Goal: Task Accomplishment & Management: Complete application form

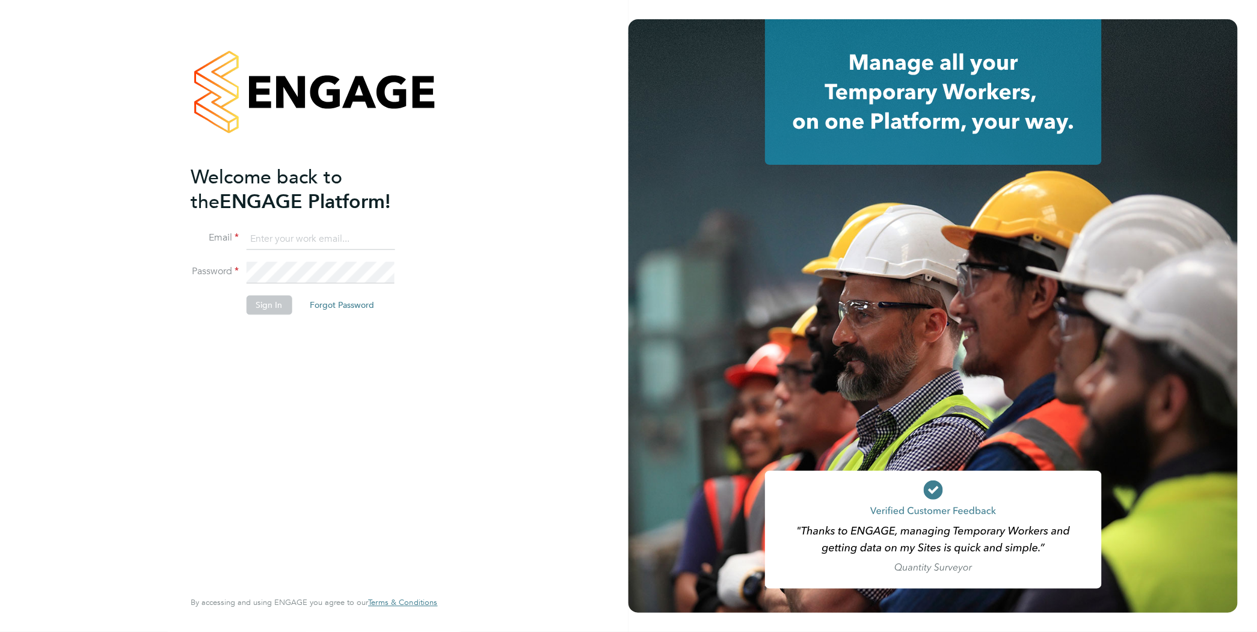
type input "james.garrard@randstad.co.uk"
click at [254, 309] on button "Sign In" at bounding box center [269, 305] width 46 height 19
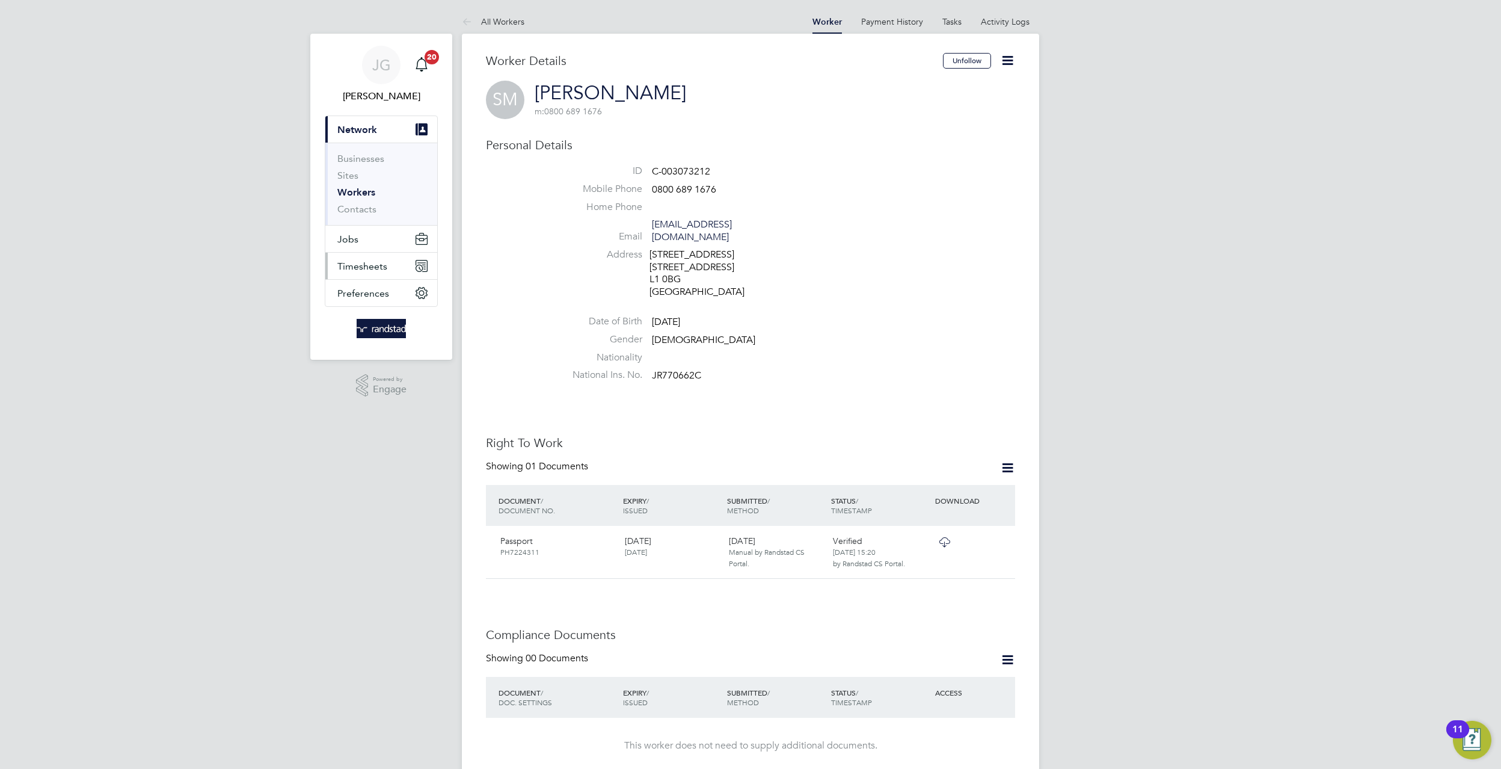
click at [389, 262] on button "Timesheets" at bounding box center [381, 266] width 112 height 26
click at [365, 208] on link "Timesheets" at bounding box center [362, 212] width 50 height 11
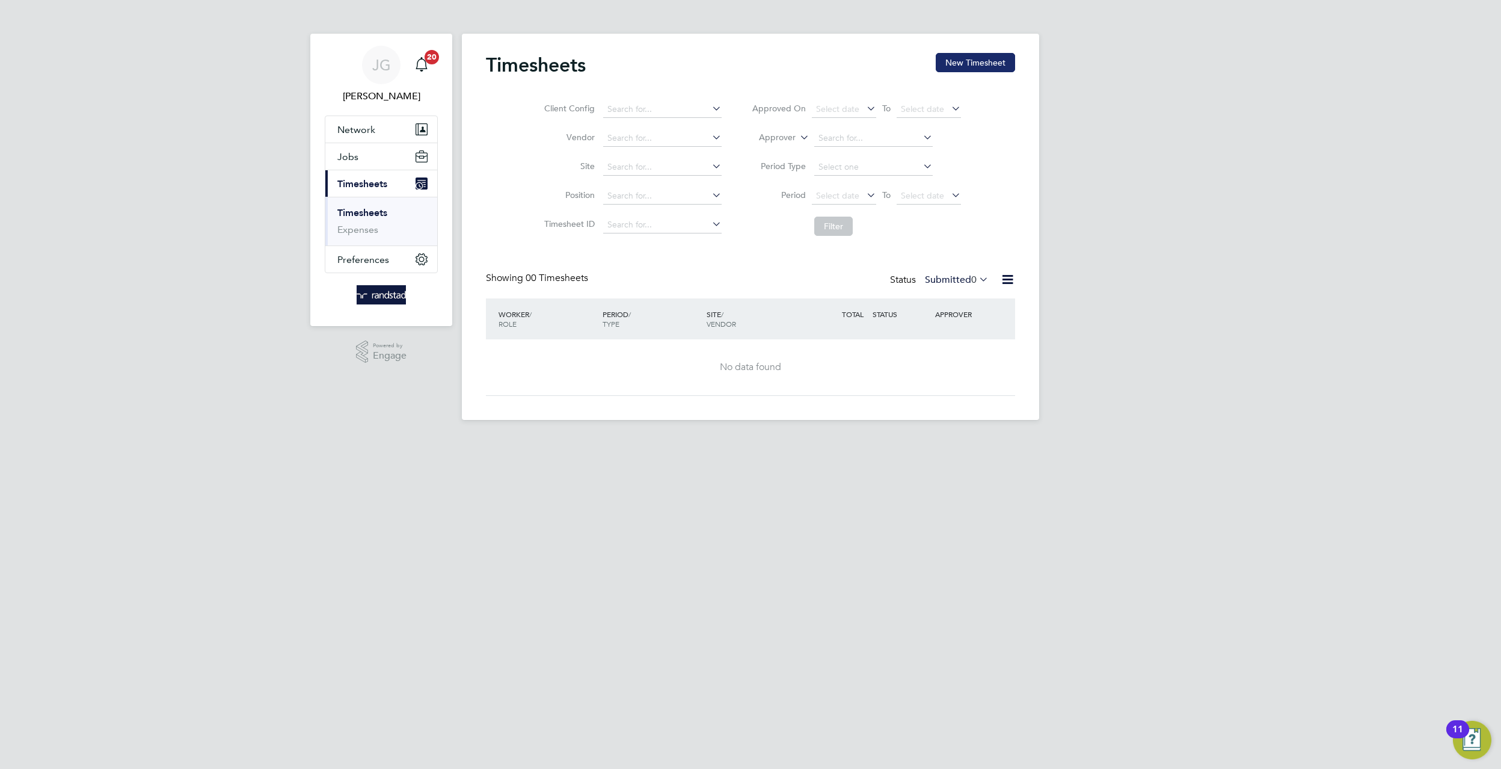
click at [943, 60] on button "New Timesheet" at bounding box center [975, 62] width 79 height 19
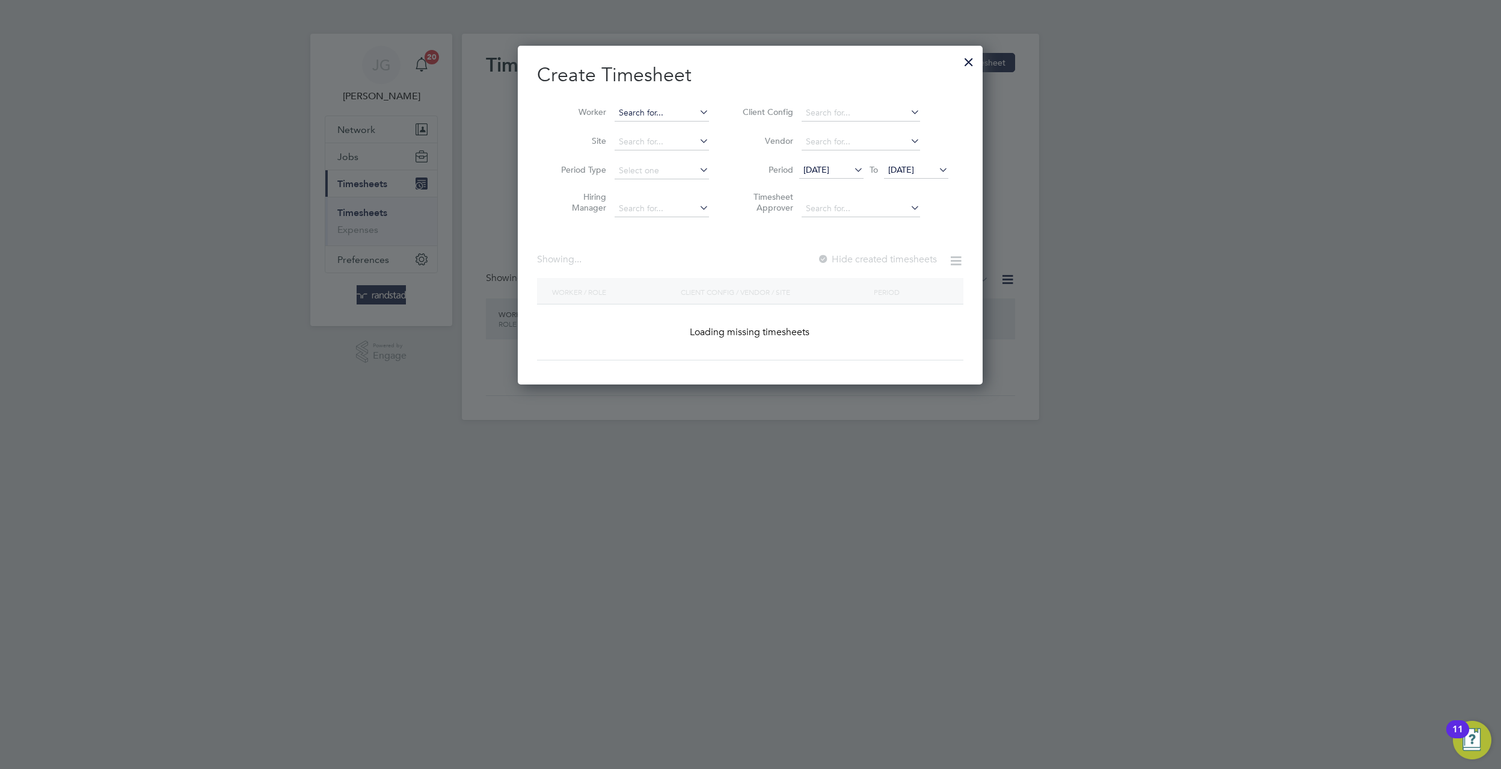
scroll to position [2564, 466]
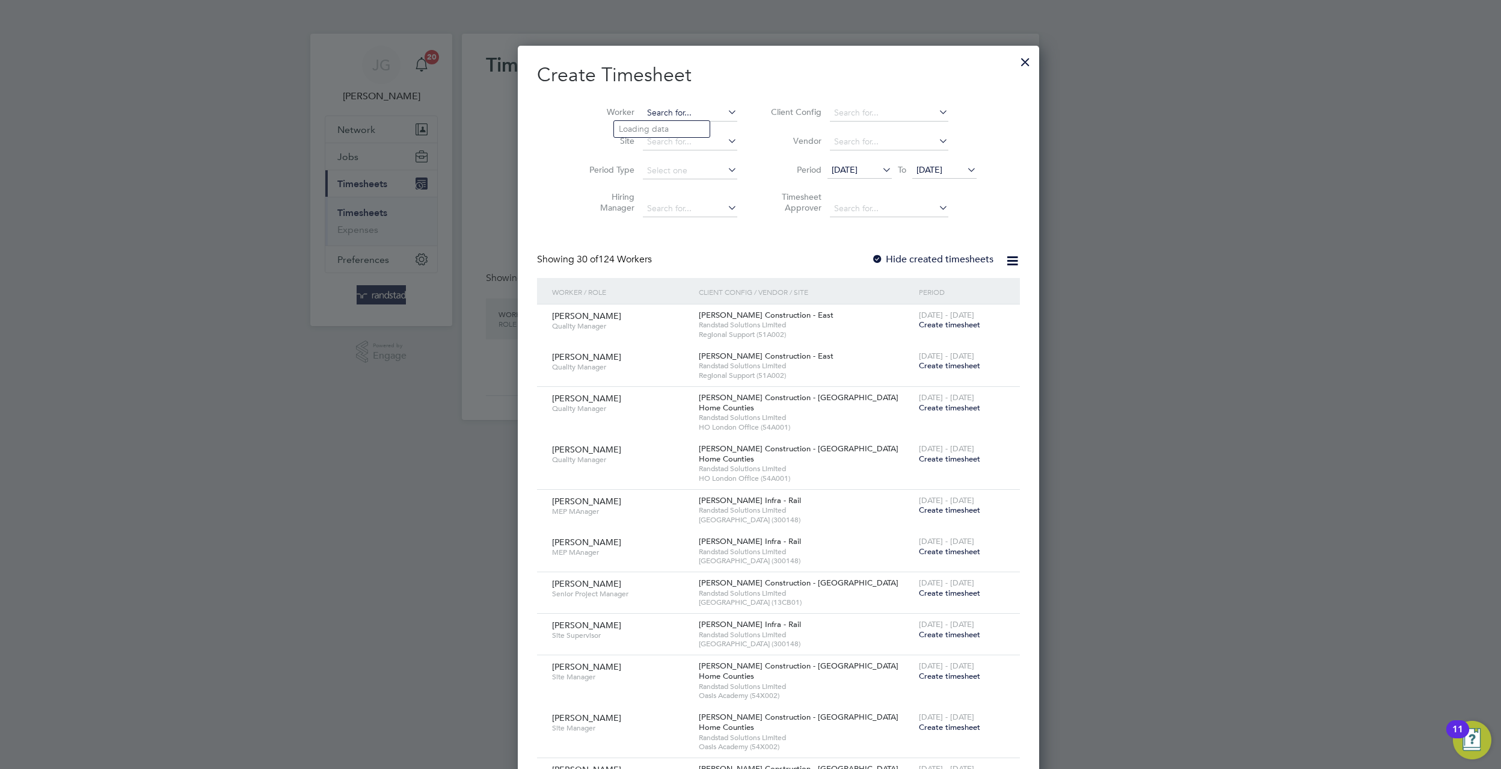
click at [677, 106] on input at bounding box center [690, 113] width 94 height 17
click at [649, 173] on b "Clement" at bounding box center [654, 178] width 70 height 10
type input "Clement Antwiboateng"
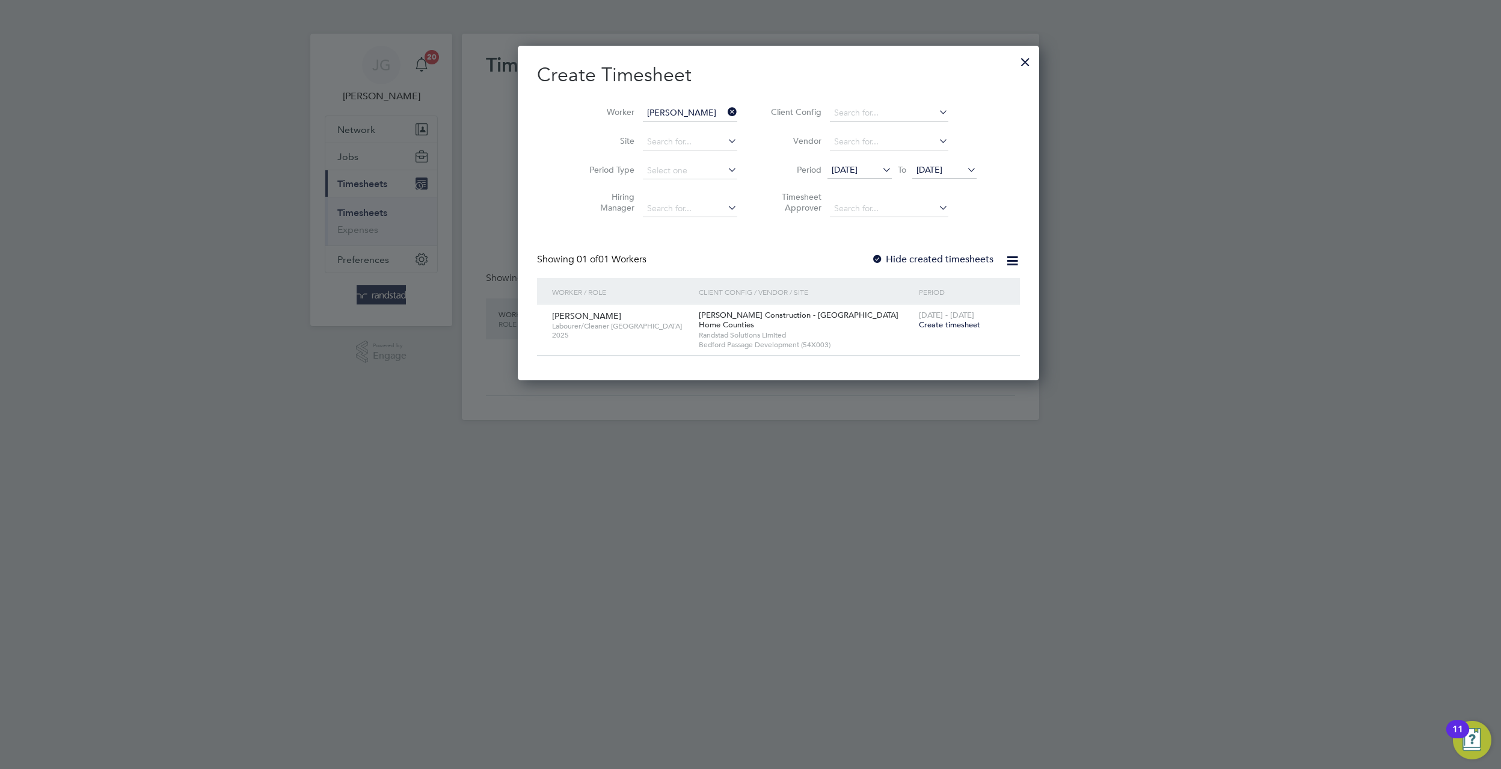
scroll to position [336, 466]
click at [1015, 57] on div at bounding box center [1026, 59] width 22 height 22
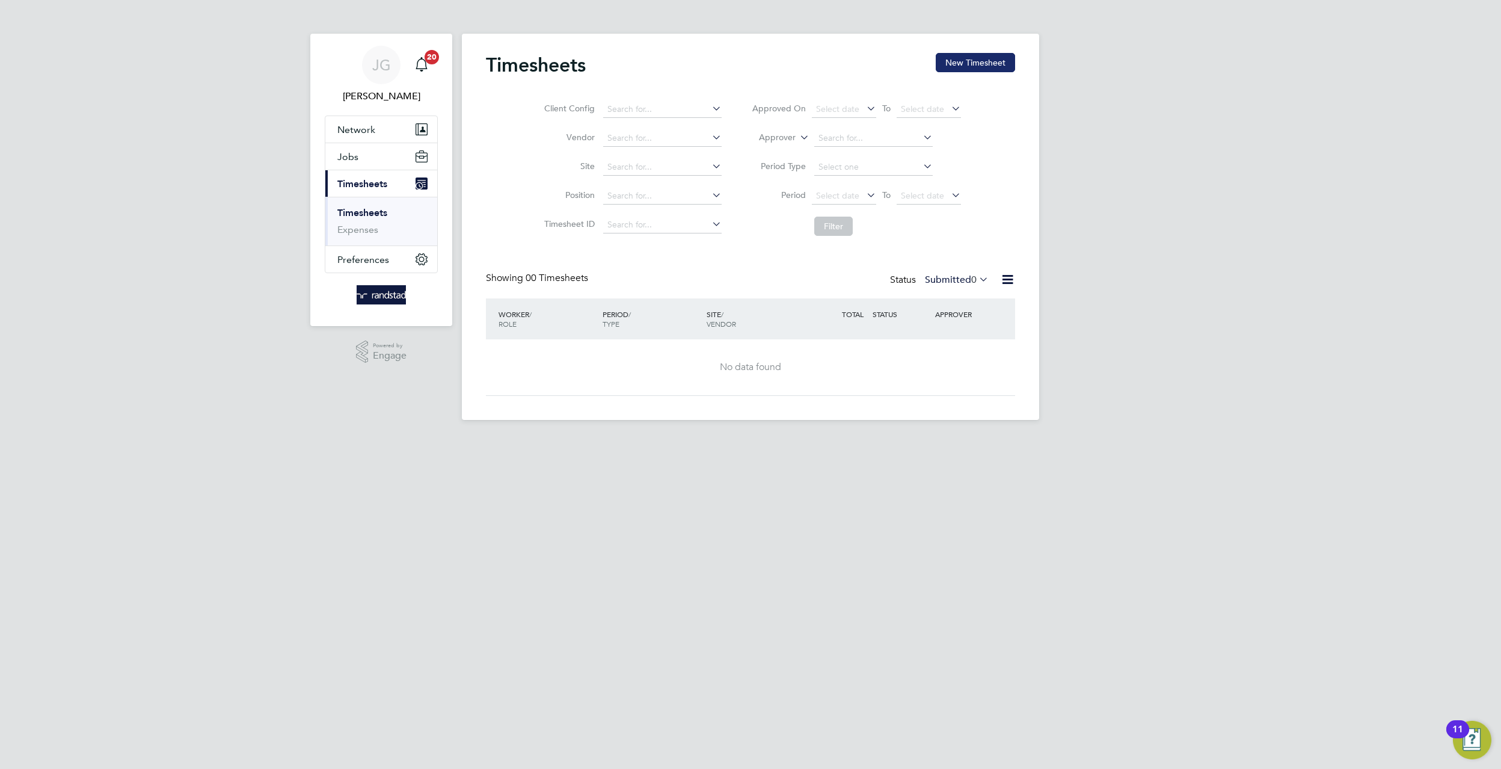
click at [971, 70] on button "New Timesheet" at bounding box center [975, 62] width 79 height 19
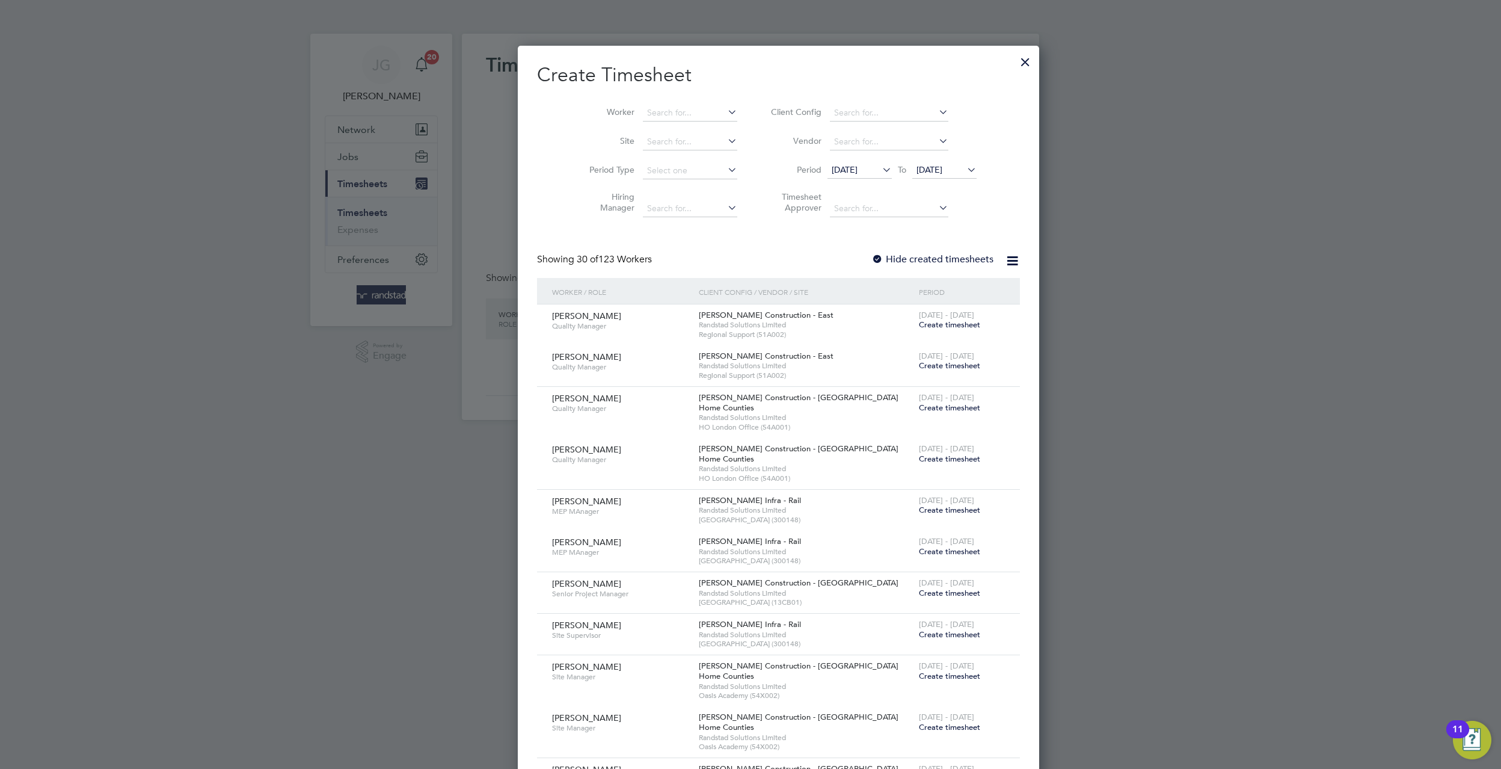
scroll to position [2564, 466]
click at [647, 117] on input at bounding box center [690, 113] width 94 height 17
click at [674, 131] on li "Edd Mbango" at bounding box center [662, 129] width 96 height 16
type input "Edd Mbango"
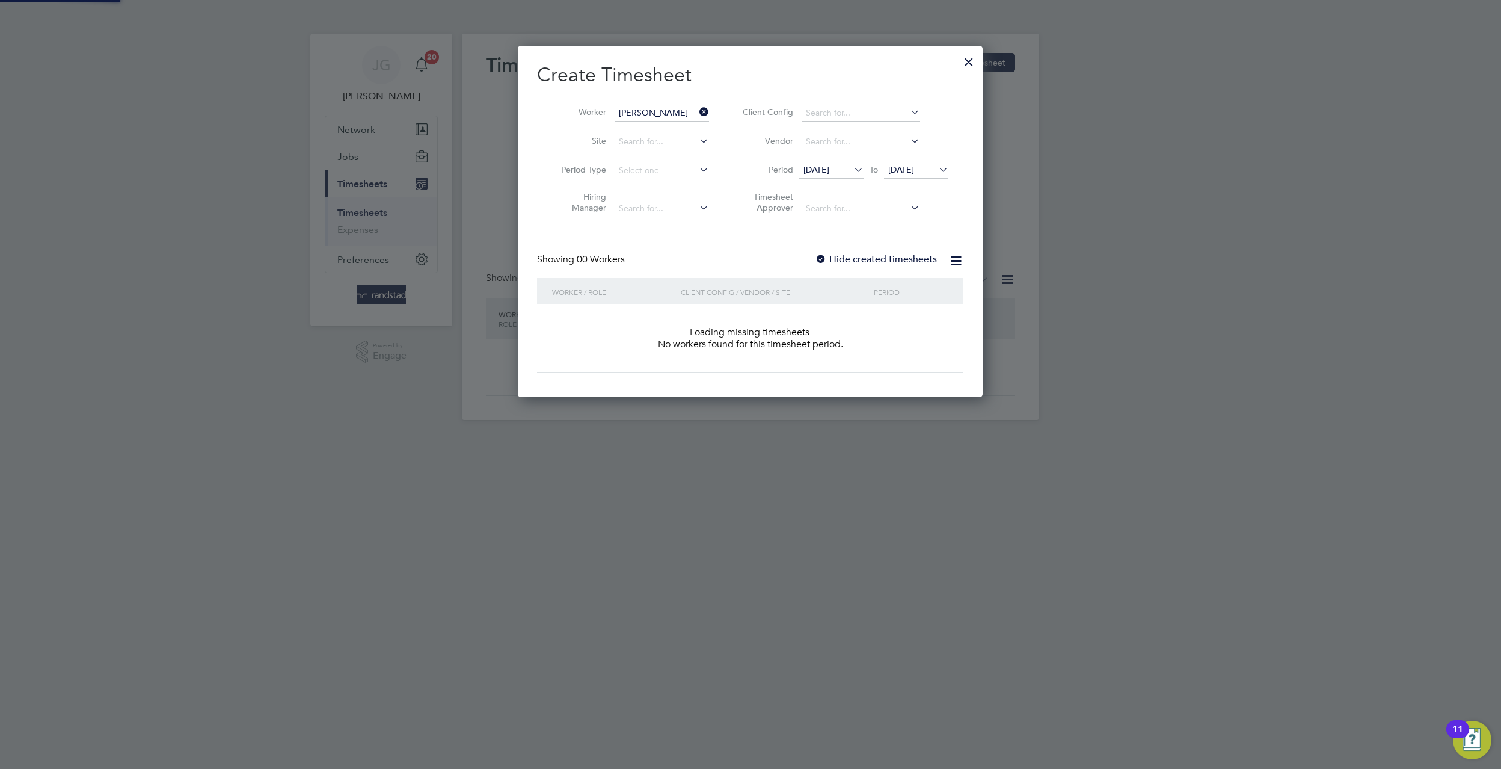
scroll to position [339, 466]
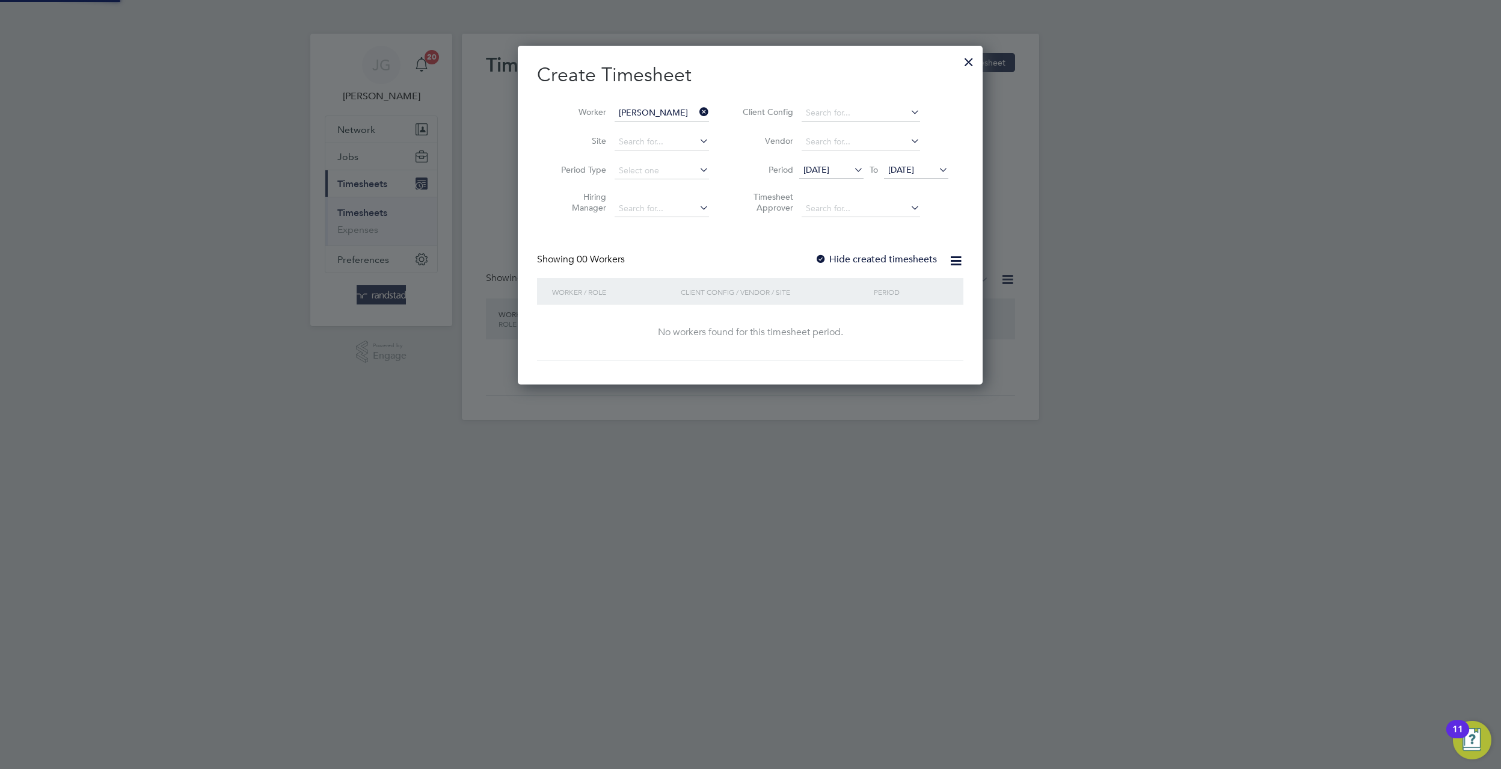
click at [891, 251] on div "Create Timesheet Worker Edd Mbango Site Period Type Hiring Manager Client Confi…" at bounding box center [750, 212] width 426 height 298
click at [897, 256] on label "Hide created timesheets" at bounding box center [876, 259] width 122 height 12
click at [829, 173] on span "10 Sep 2025" at bounding box center [817, 169] width 26 height 11
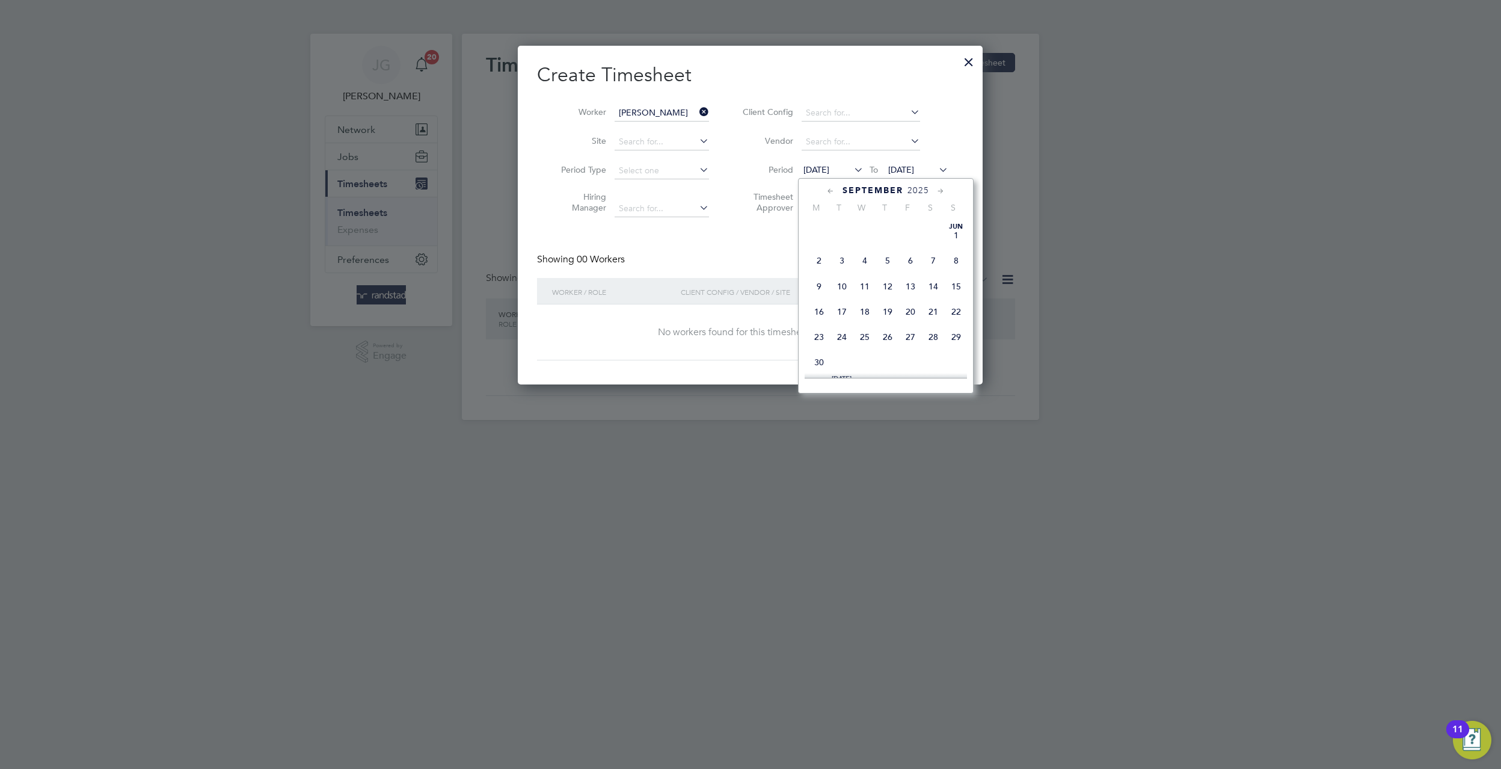
scroll to position [401, 0]
click at [822, 252] on span "Sep 1" at bounding box center [819, 240] width 23 height 23
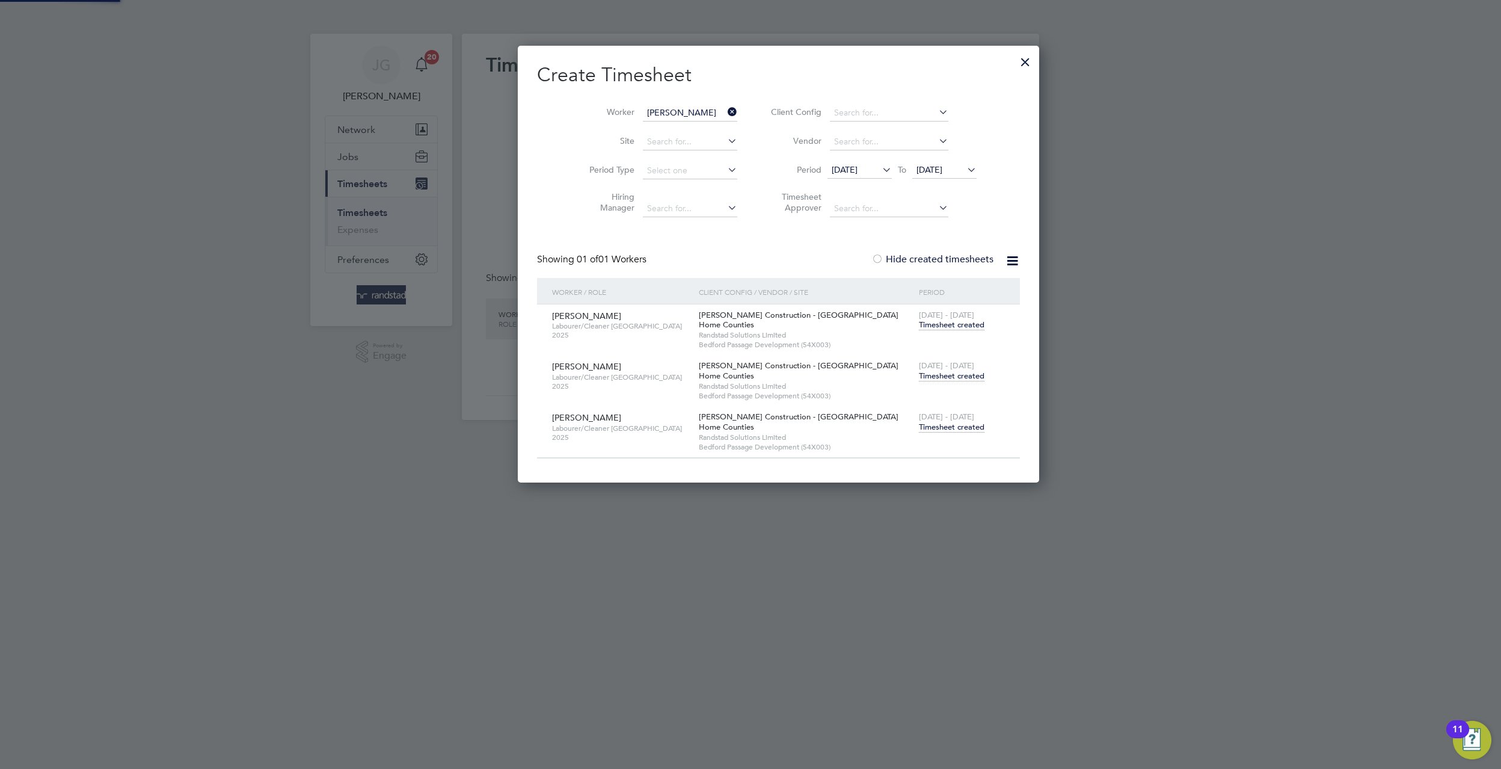
scroll to position [438, 466]
click at [921, 378] on span "Timesheet created" at bounding box center [952, 376] width 66 height 11
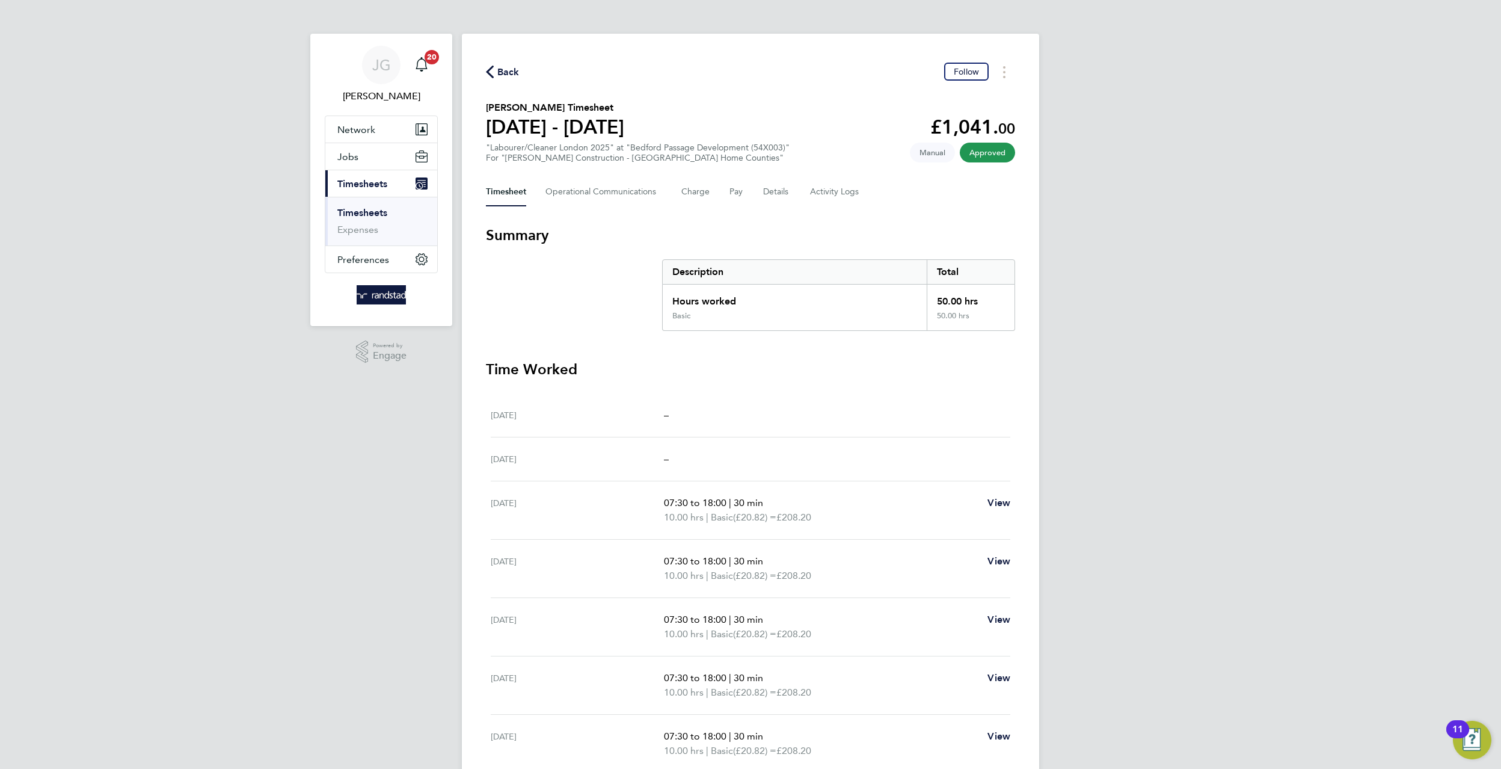
click at [511, 70] on span "Back" at bounding box center [508, 72] width 22 height 14
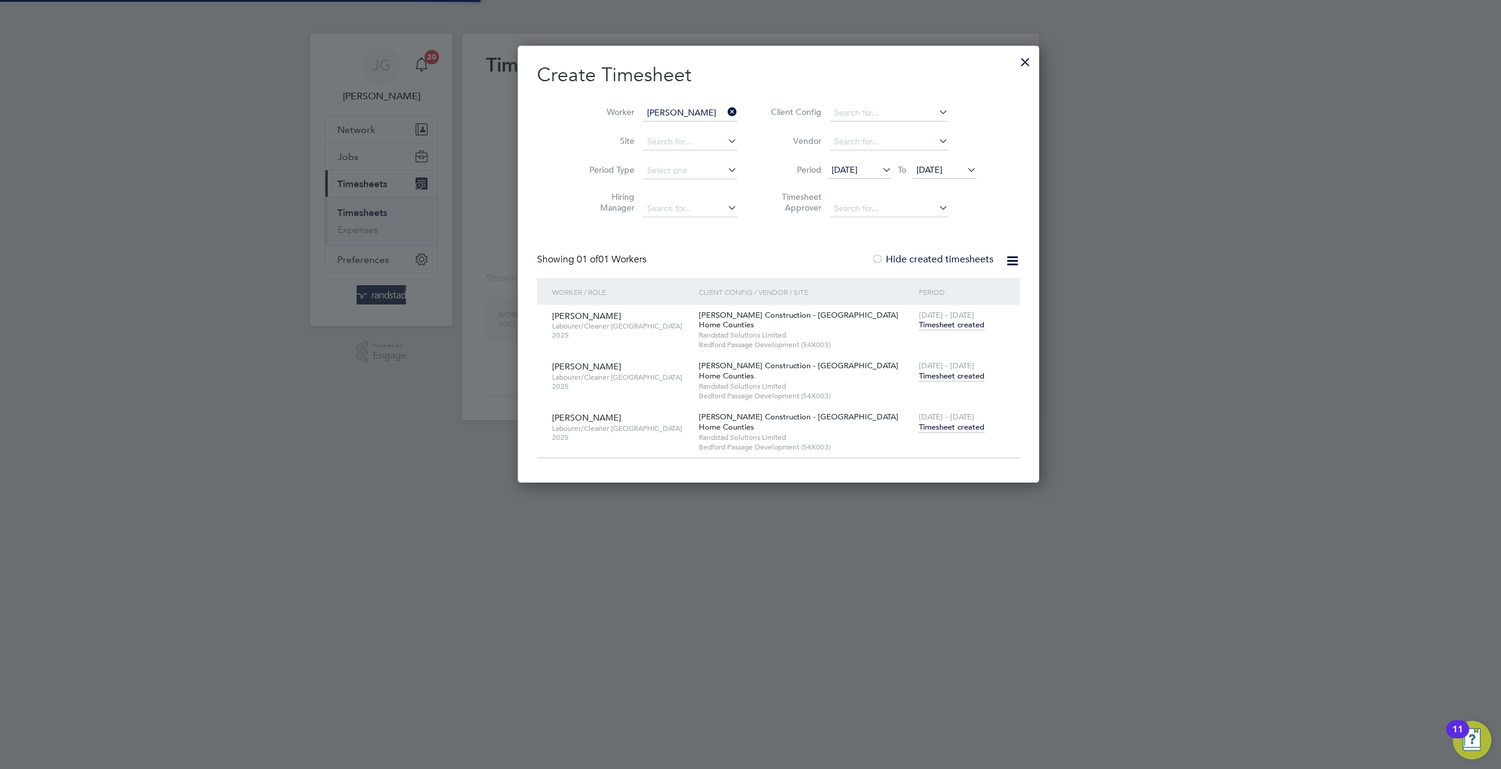
scroll to position [438, 466]
click at [919, 423] on span "Timesheet created" at bounding box center [952, 427] width 66 height 11
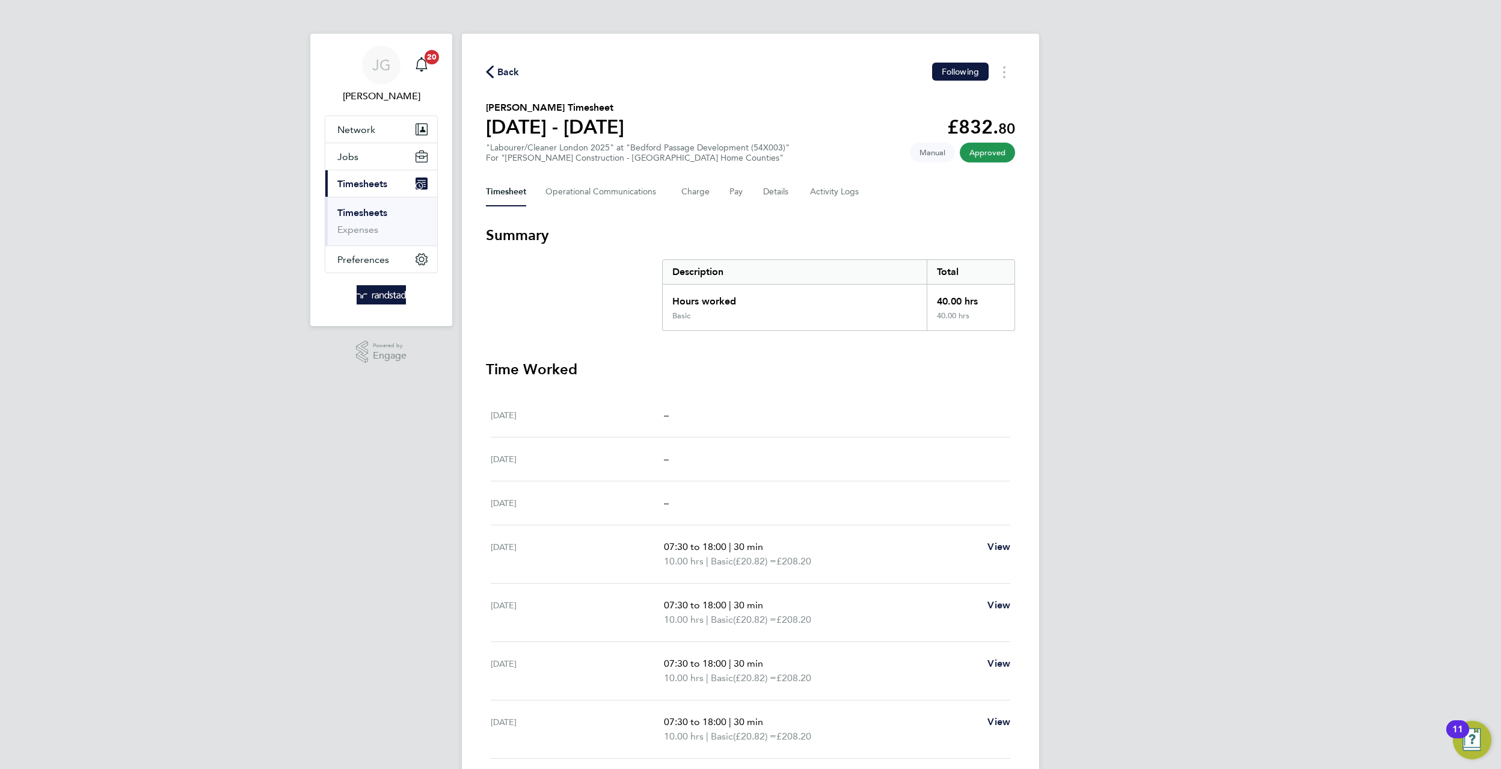
click at [508, 78] on span "Back" at bounding box center [508, 72] width 22 height 14
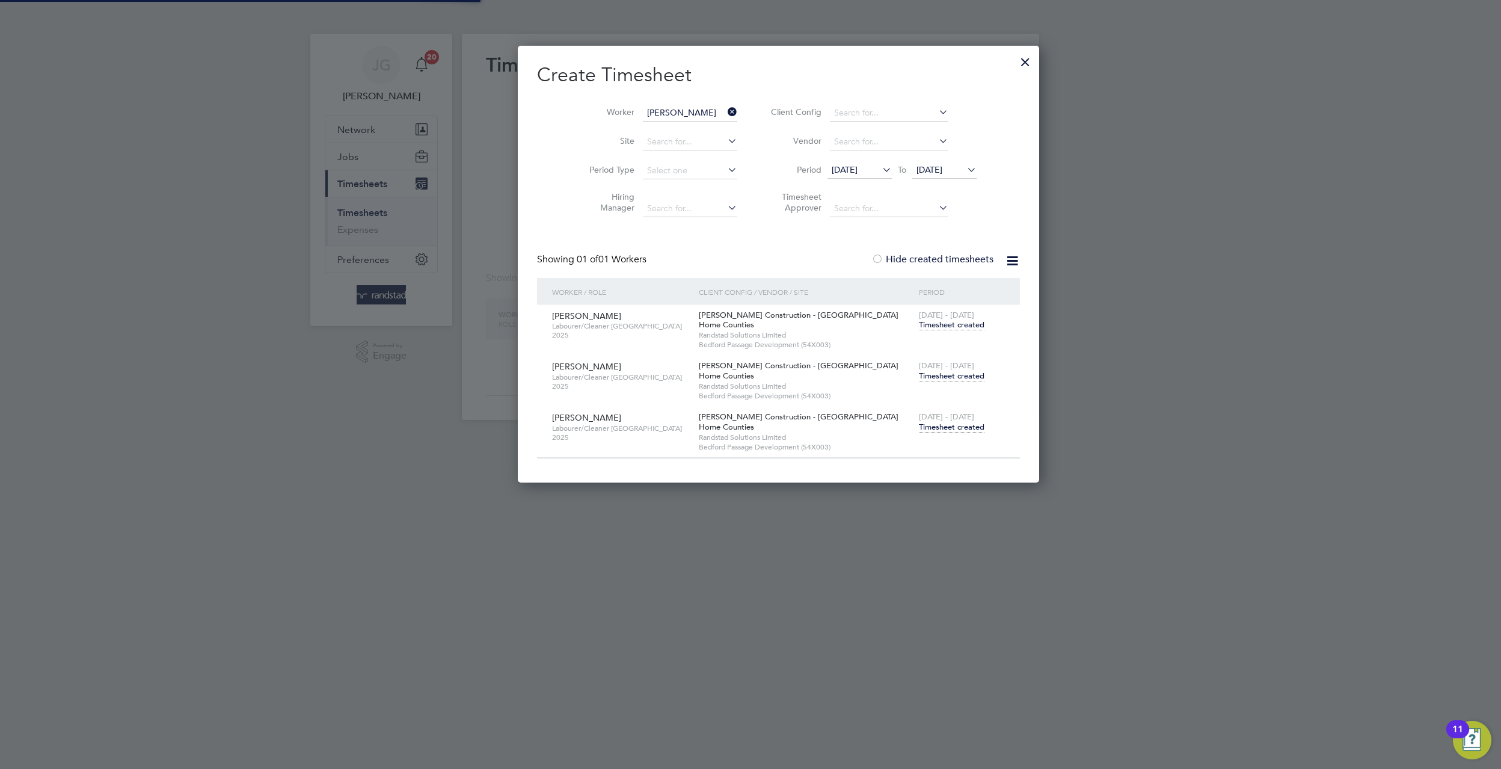
scroll to position [438, 466]
click at [725, 109] on icon at bounding box center [725, 111] width 0 height 17
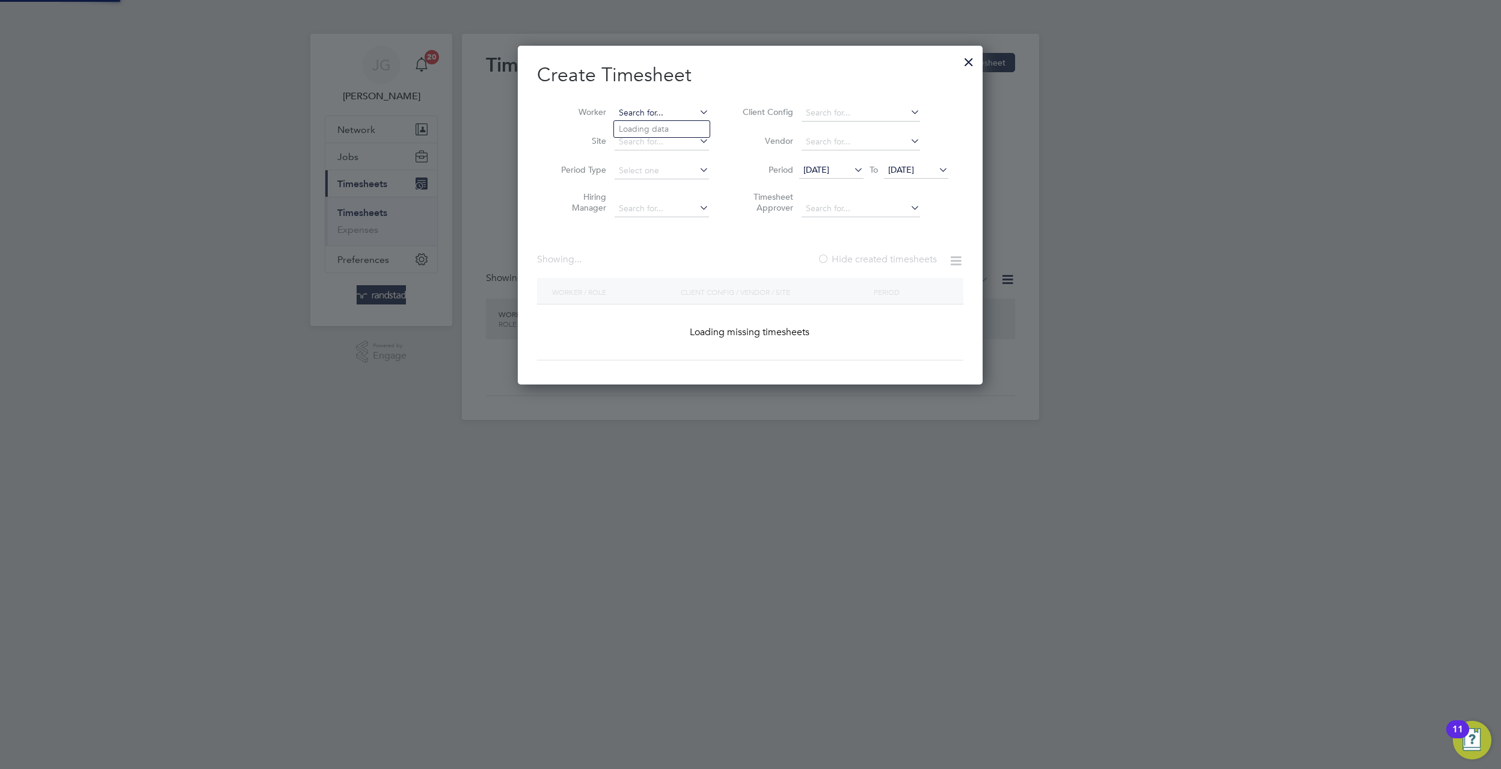
click at [674, 109] on input at bounding box center [662, 113] width 94 height 17
type input "d"
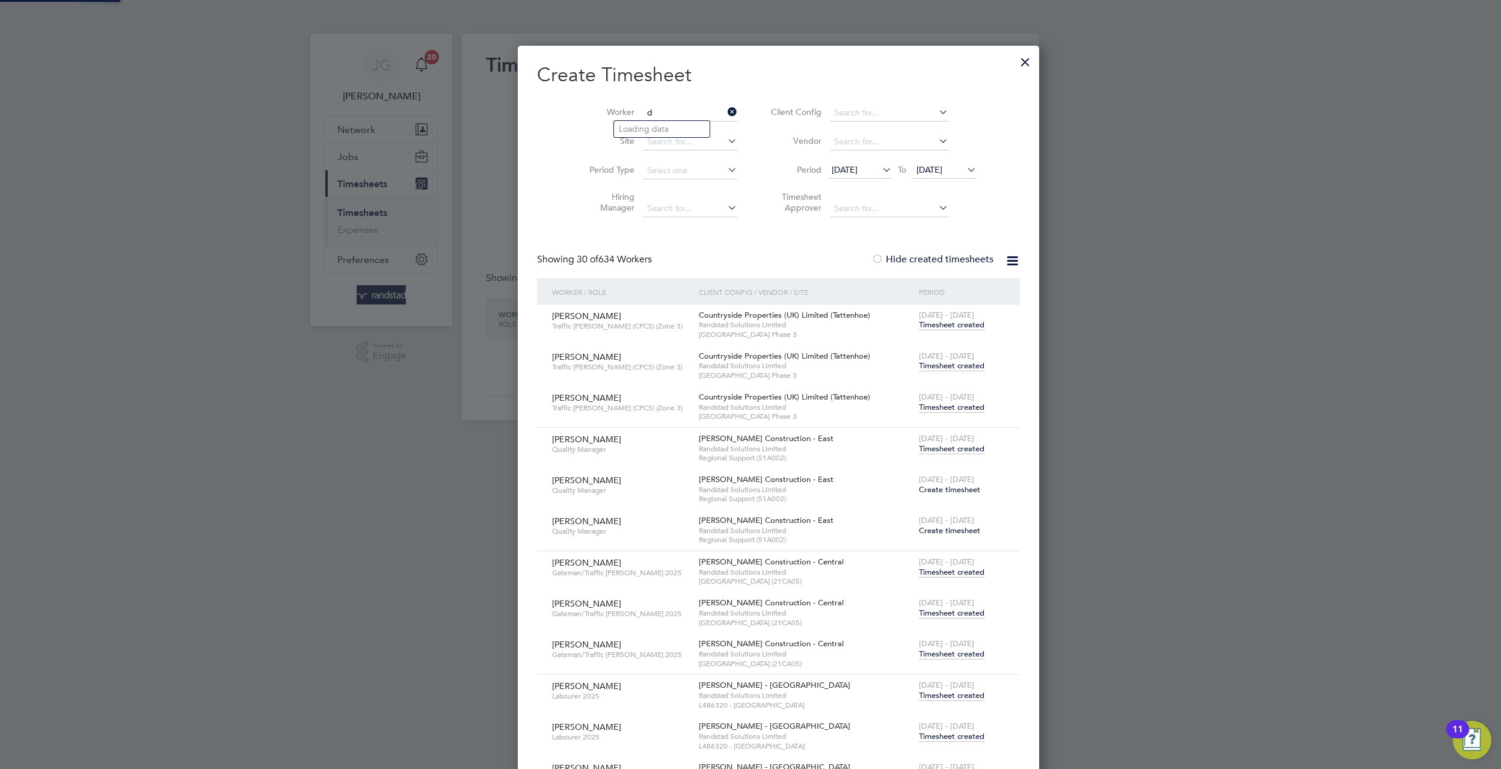
scroll to position [4180, 474]
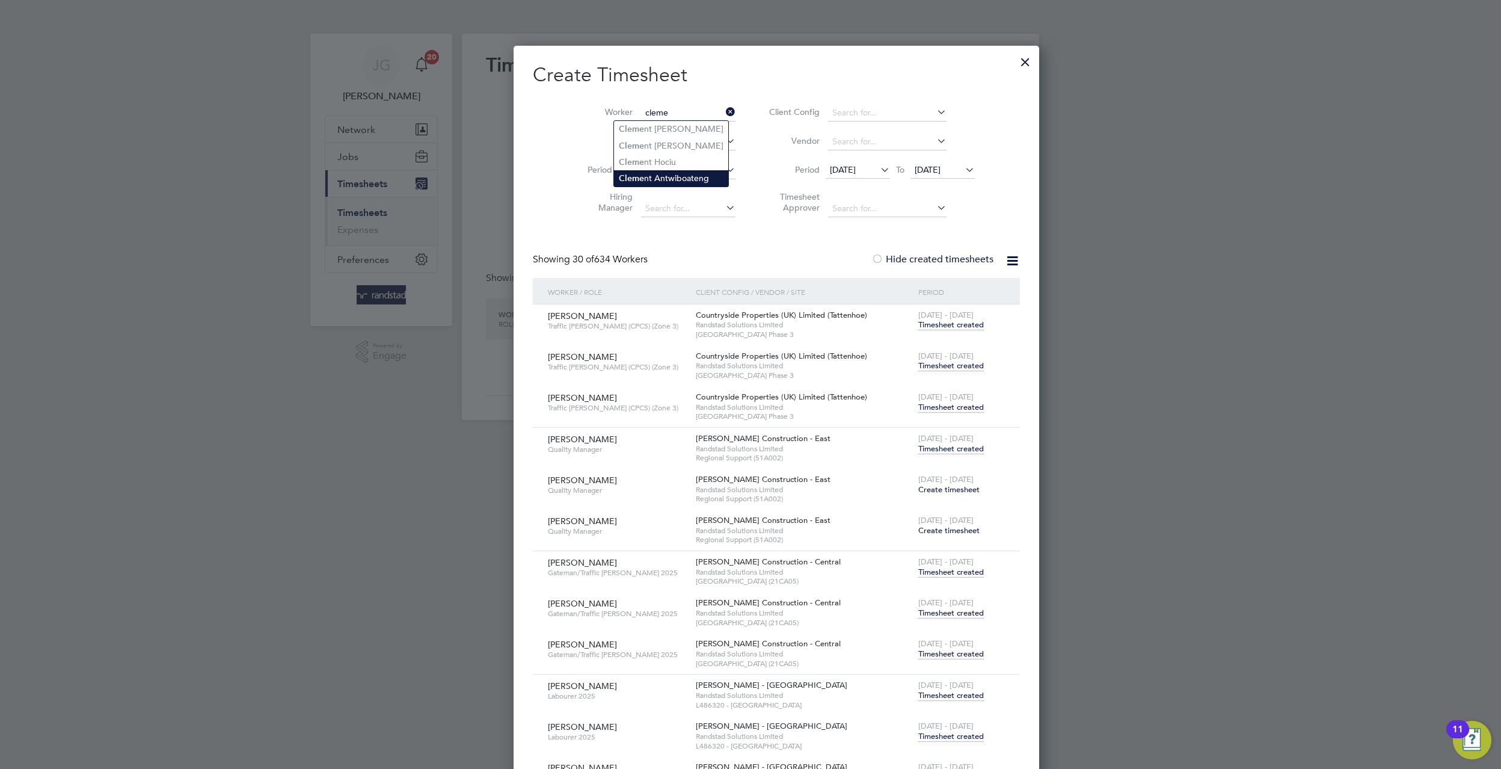
click at [699, 179] on li "Cleme nt Antwiboateng" at bounding box center [671, 178] width 114 height 16
type input "[PERSON_NAME]"
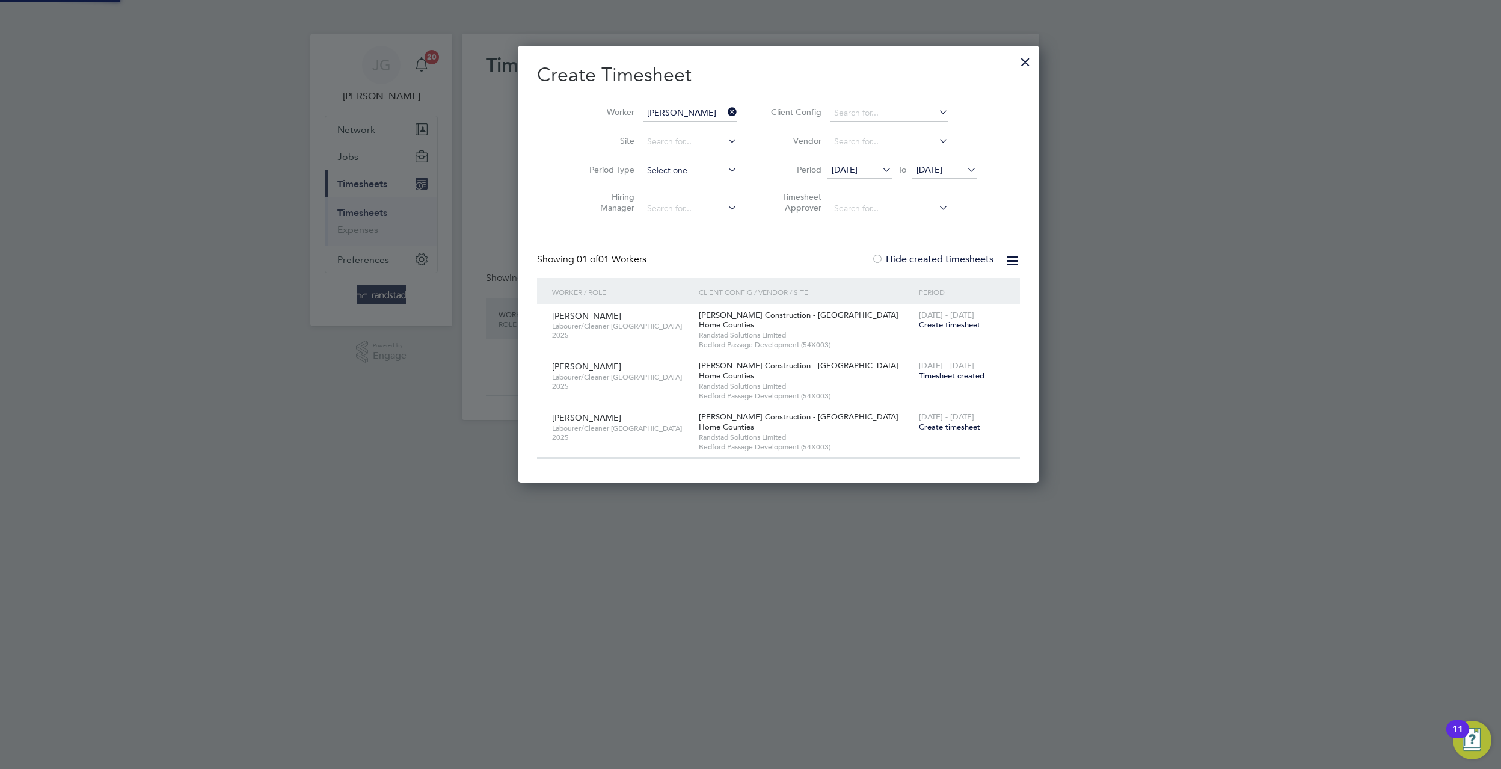
scroll to position [438, 466]
click at [919, 380] on span "Timesheet created" at bounding box center [952, 376] width 66 height 11
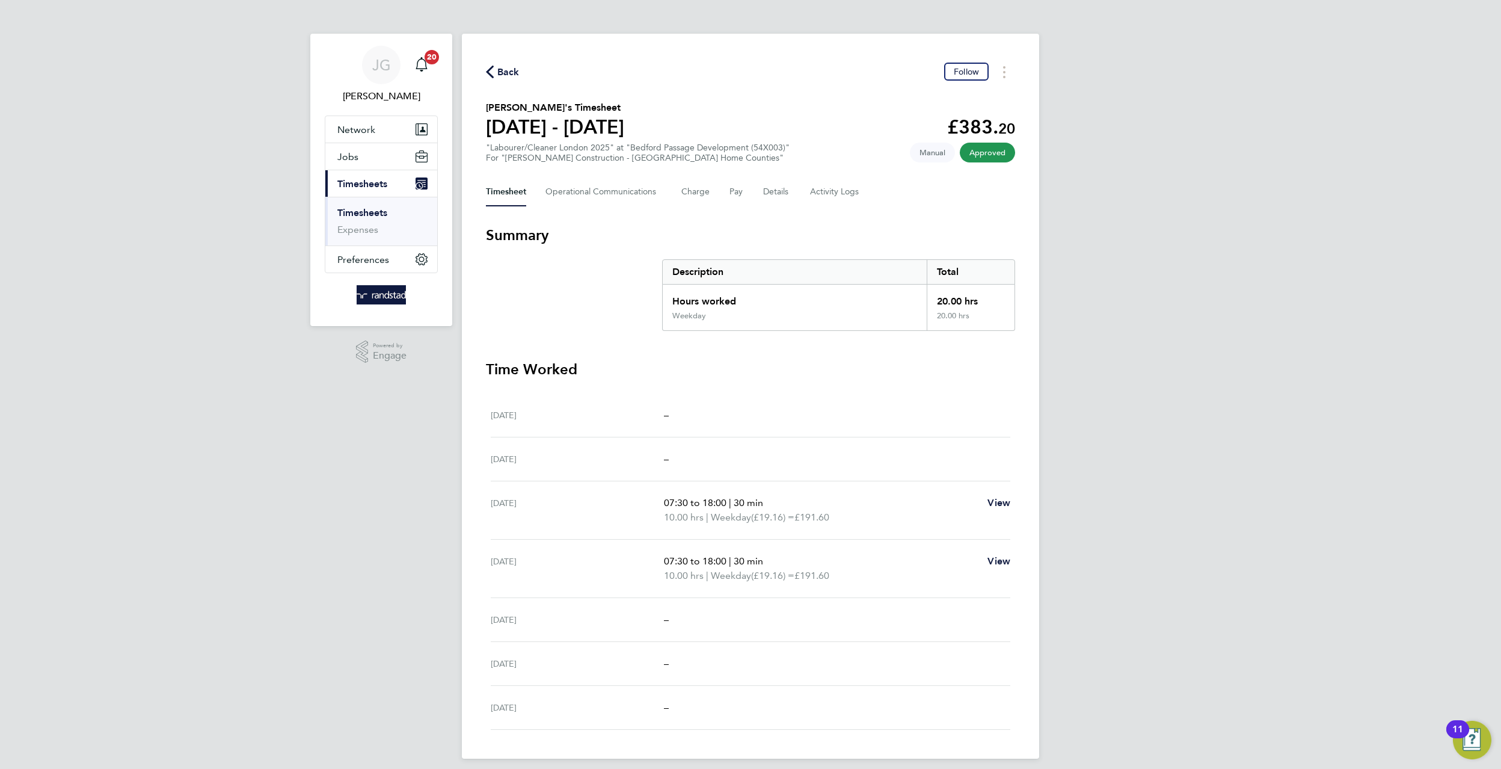
click at [502, 78] on span "Back" at bounding box center [508, 72] width 22 height 14
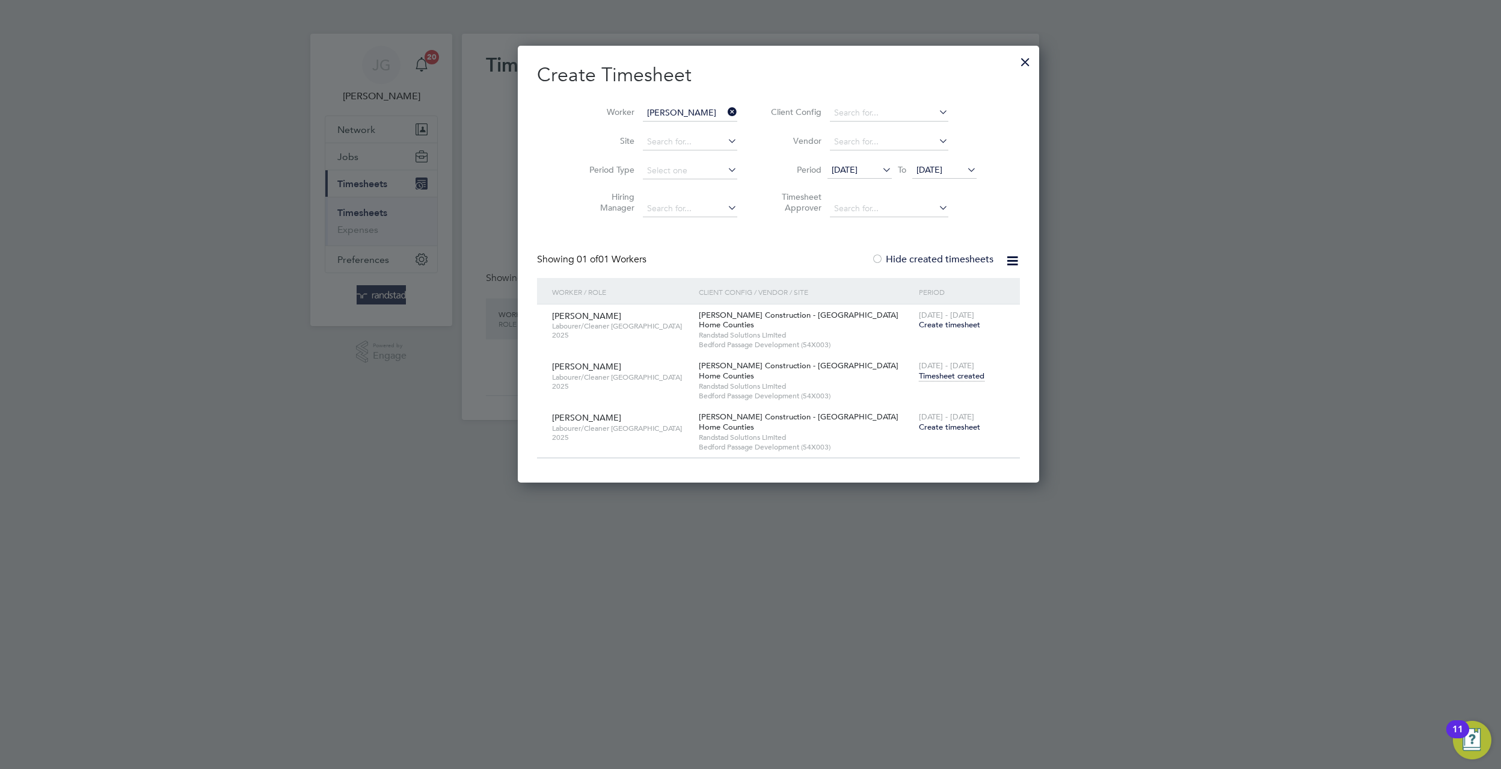
click at [919, 428] on span "Create timesheet" at bounding box center [949, 427] width 61 height 10
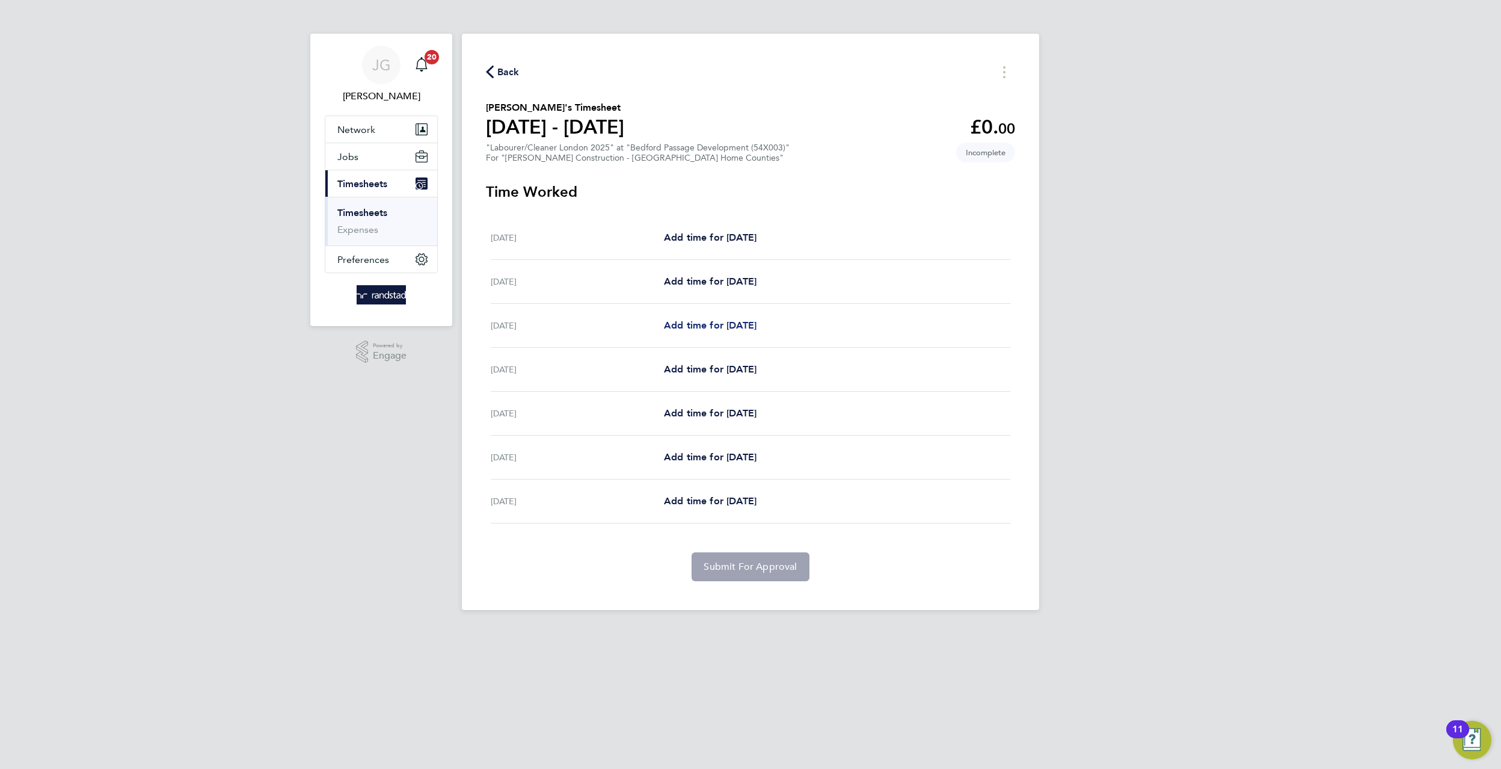
click at [720, 329] on span "Add time for Mon 15 Sep" at bounding box center [710, 324] width 93 height 11
select select "30"
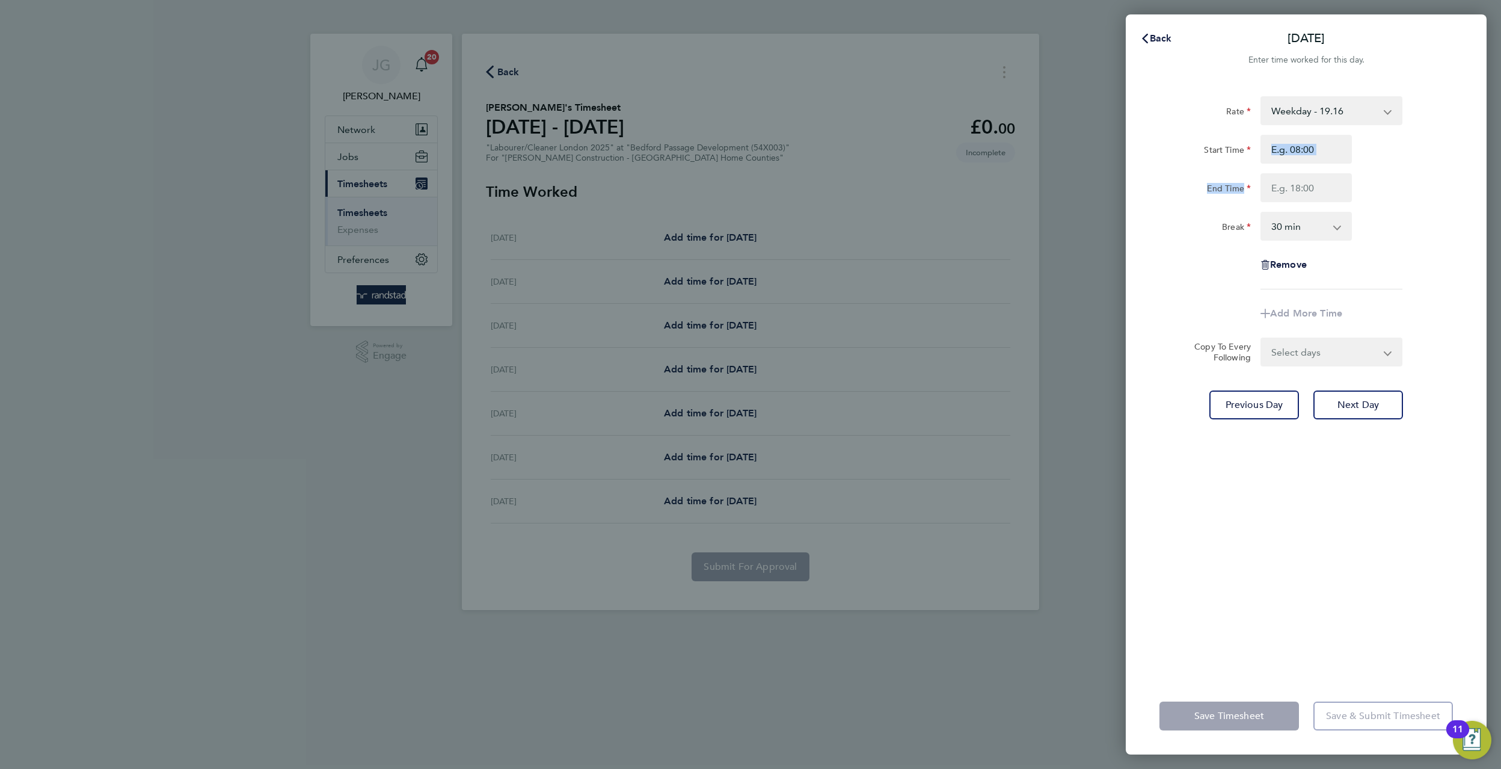
drag, startPoint x: 1308, startPoint y: 171, endPoint x: 1305, endPoint y: 158, distance: 13.0
click at [1309, 167] on div "Start Time End Time" at bounding box center [1306, 168] width 303 height 67
click at [1303, 152] on input "Start Time" at bounding box center [1306, 149] width 91 height 29
click at [1336, 189] on input "End Time" at bounding box center [1306, 187] width 91 height 29
type input "07:30"
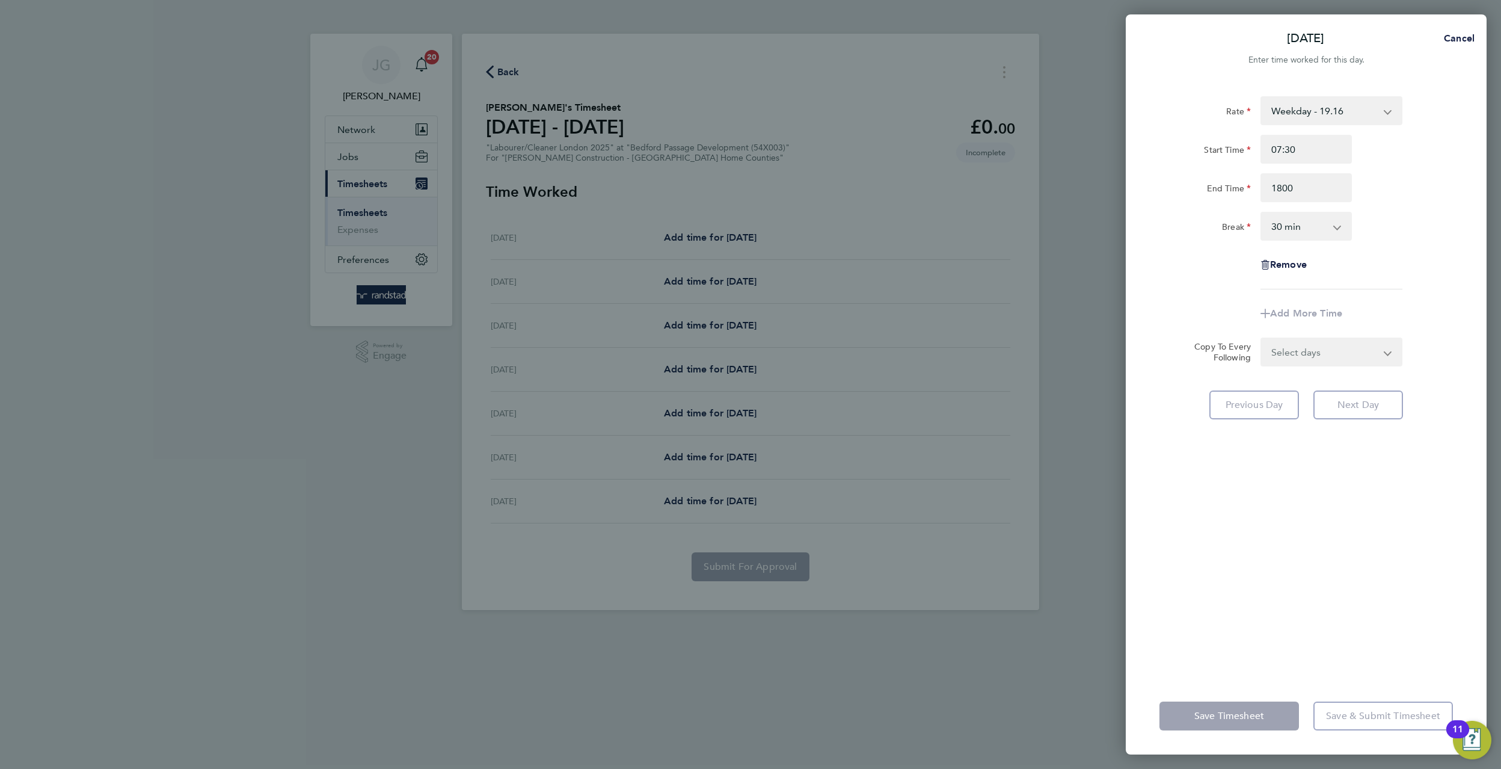
type input "18:00"
click at [1397, 252] on div "Rate Weekday - 19.16 Overtime - 27.85 Start Time 07:30 End Time 18:00 Break 0 m…" at bounding box center [1307, 192] width 294 height 193
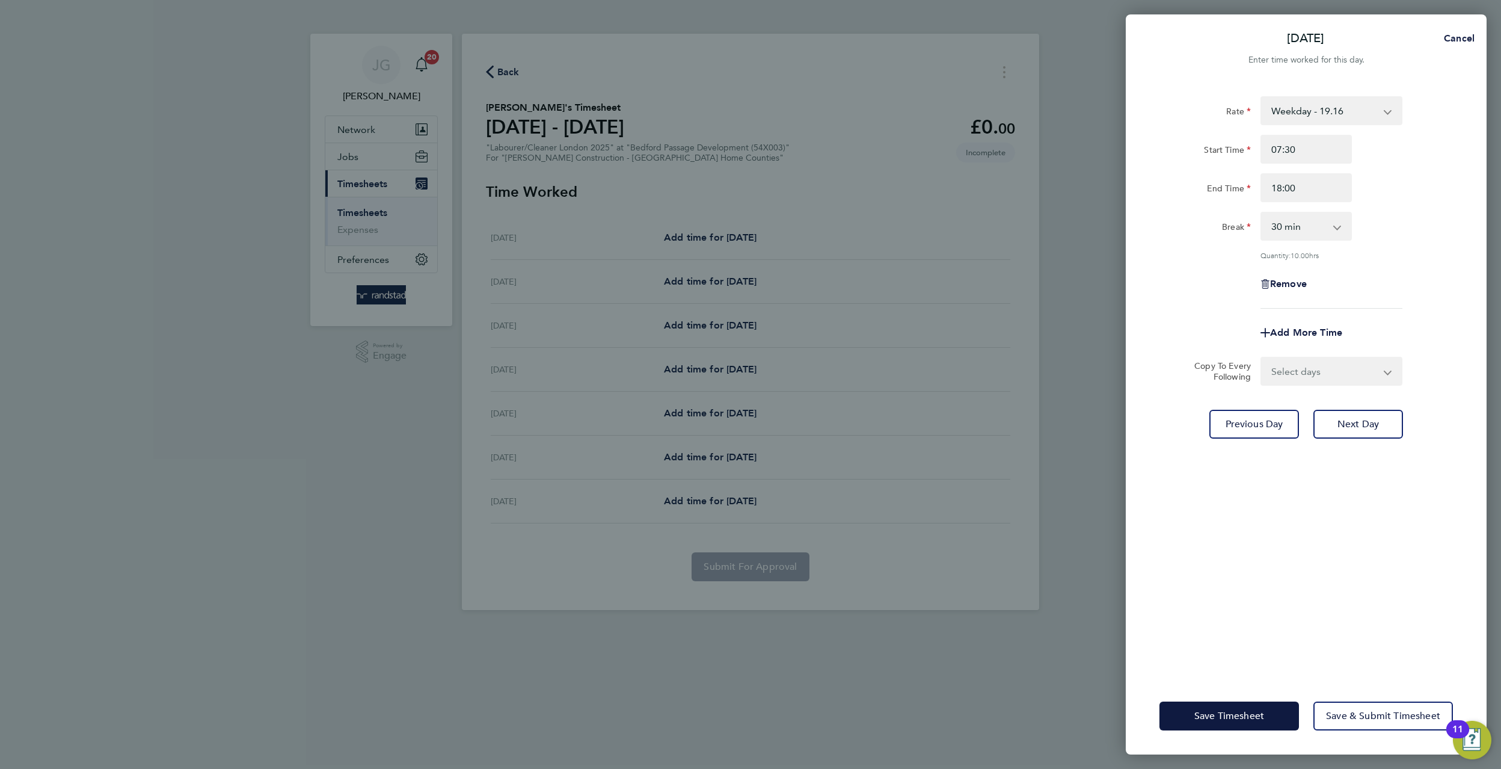
click at [1329, 215] on select "0 min 15 min 30 min 45 min 60 min 75 min 90 min" at bounding box center [1299, 226] width 75 height 26
click at [1358, 224] on div "Break 0 min 15 min 30 min 45 min 60 min 75 min 90 min" at bounding box center [1306, 226] width 303 height 29
click at [1351, 384] on div "Select days Day Tuesday Wednesday Thursday Friday" at bounding box center [1332, 371] width 142 height 29
click at [1351, 375] on select "Select days Day Tuesday Wednesday Thursday Friday" at bounding box center [1325, 371] width 126 height 26
select select "DAY"
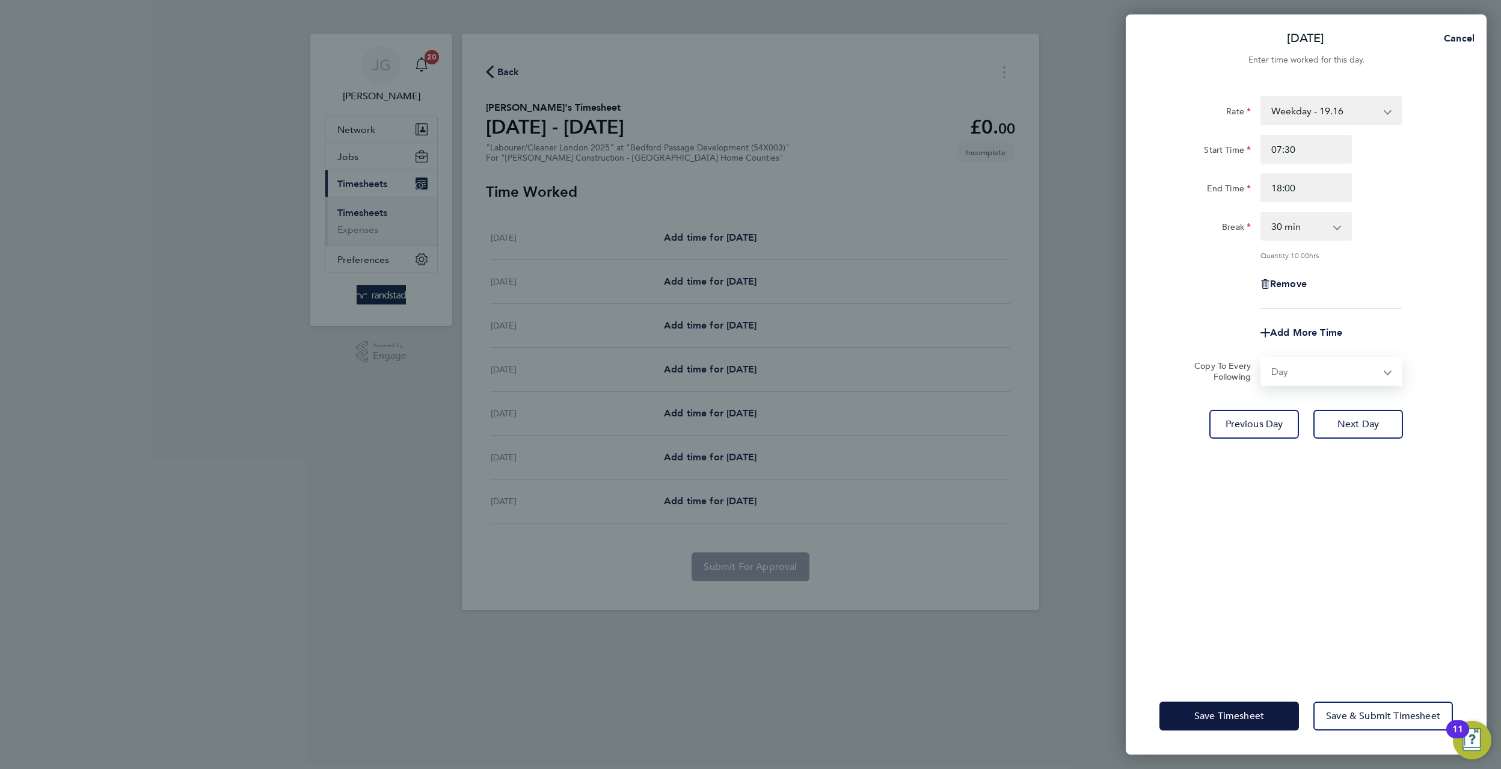
click at [1262, 358] on select "Select days Day Tuesday Wednesday Thursday Friday" at bounding box center [1325, 371] width 126 height 26
select select "2025-09-19"
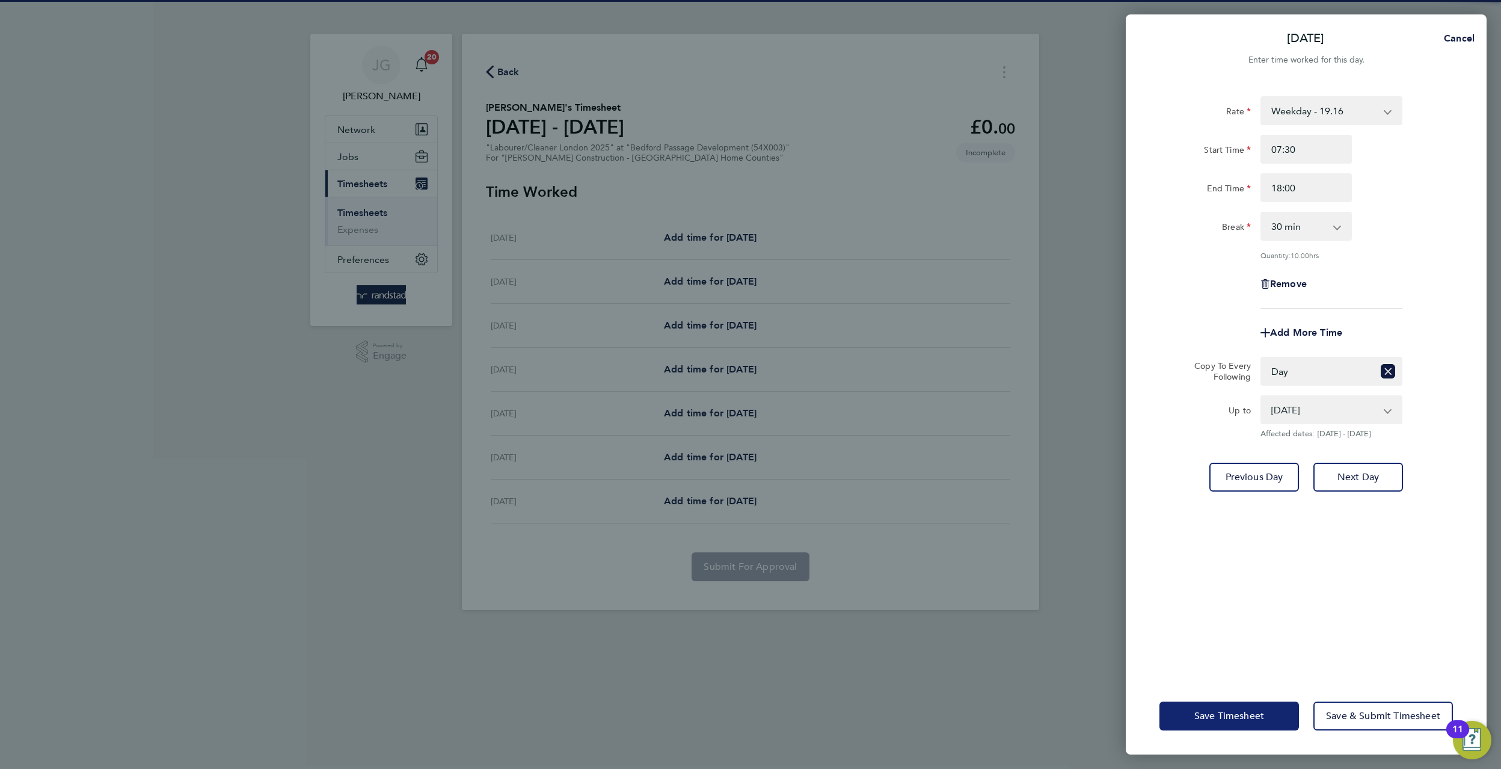
click at [1266, 706] on button "Save Timesheet" at bounding box center [1230, 715] width 140 height 29
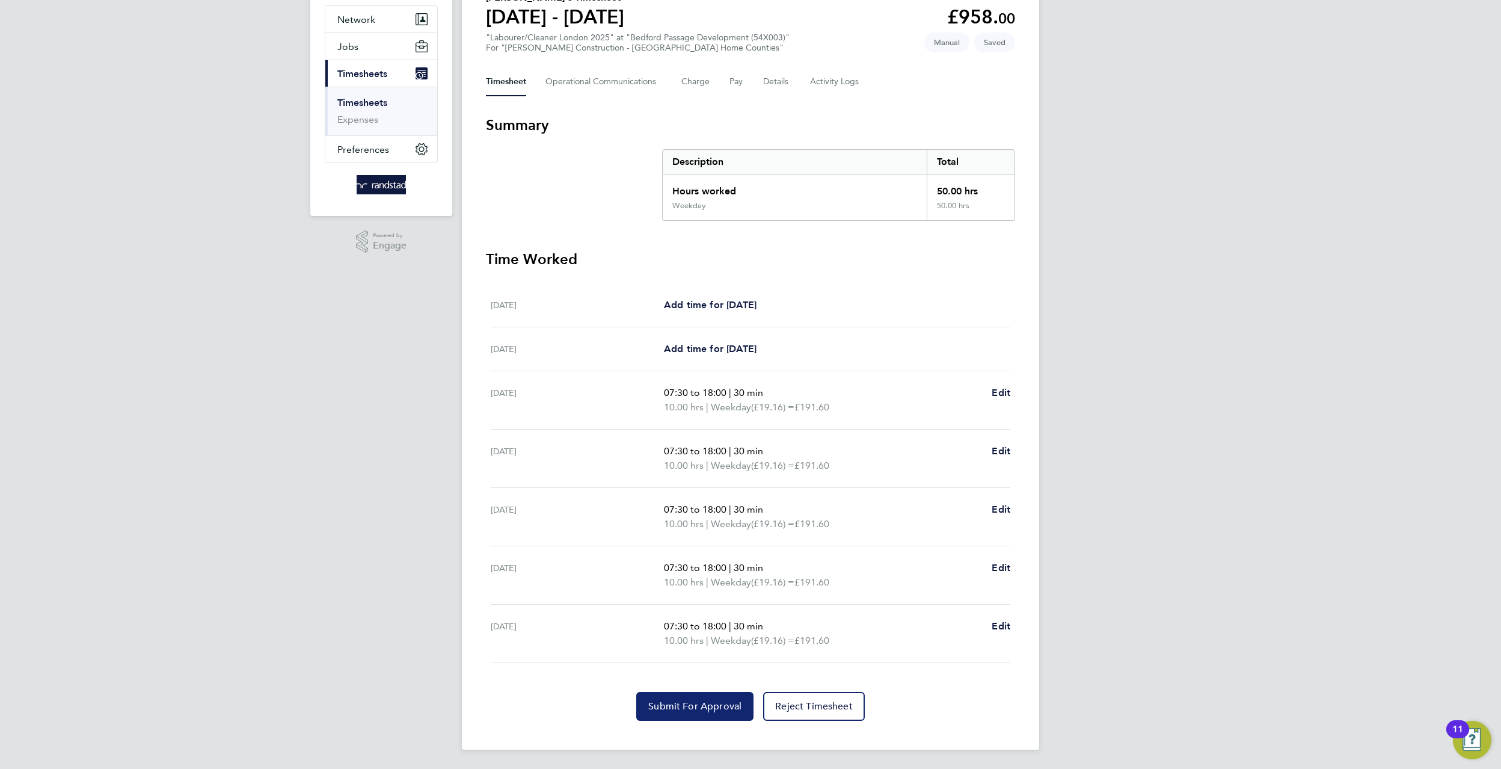
click at [726, 712] on button "Submit For Approval" at bounding box center [694, 706] width 117 height 29
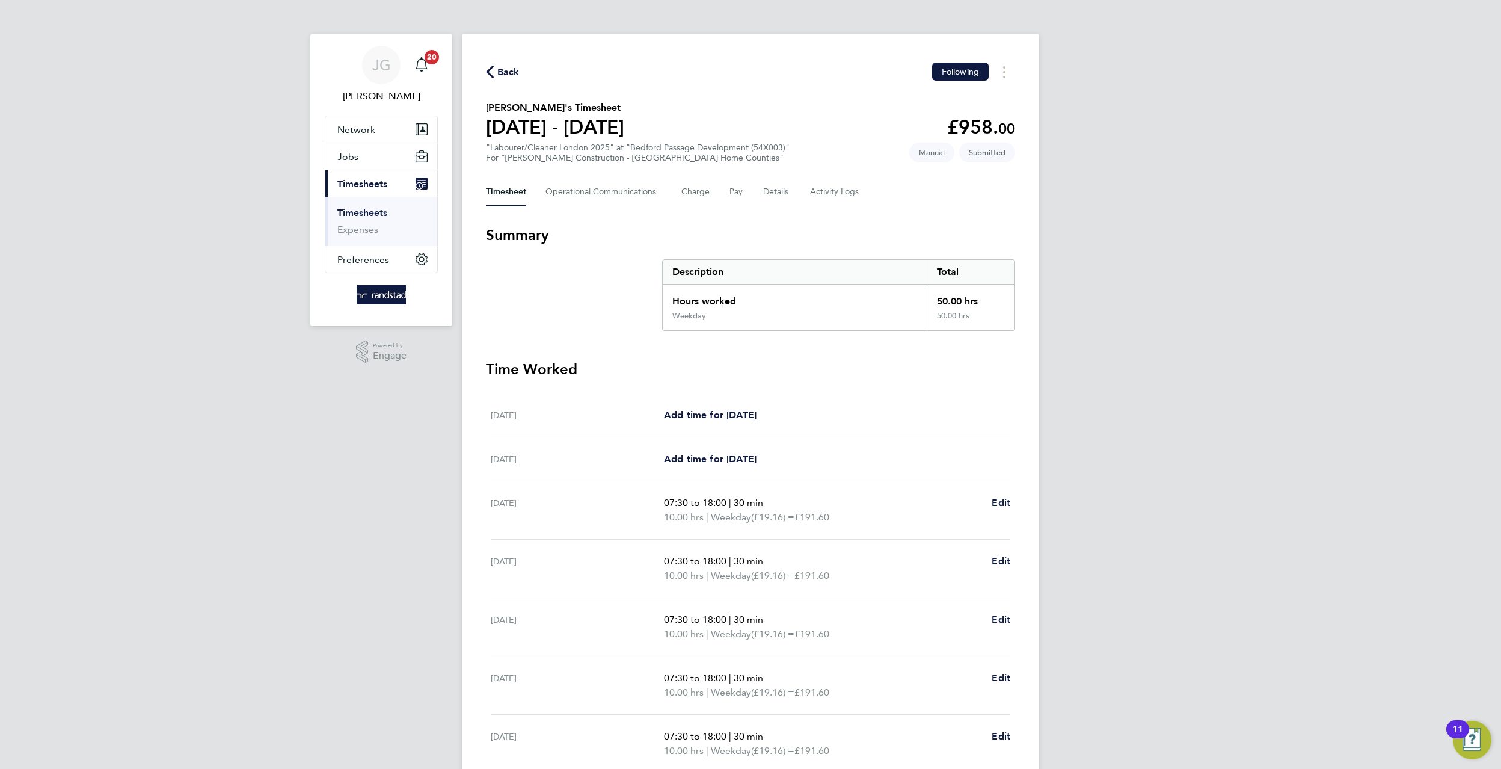
click at [1009, 82] on div "Back Following Clement Antwiboateng's Timesheet 13 - 19 Sept 2025 £958. 00 "Lab…" at bounding box center [750, 447] width 577 height 826
click at [1004, 71] on circle "Timesheets Menu" at bounding box center [1004, 72] width 2 height 2
click at [848, 185] on Logs-tab "Activity Logs" at bounding box center [835, 191] width 51 height 29
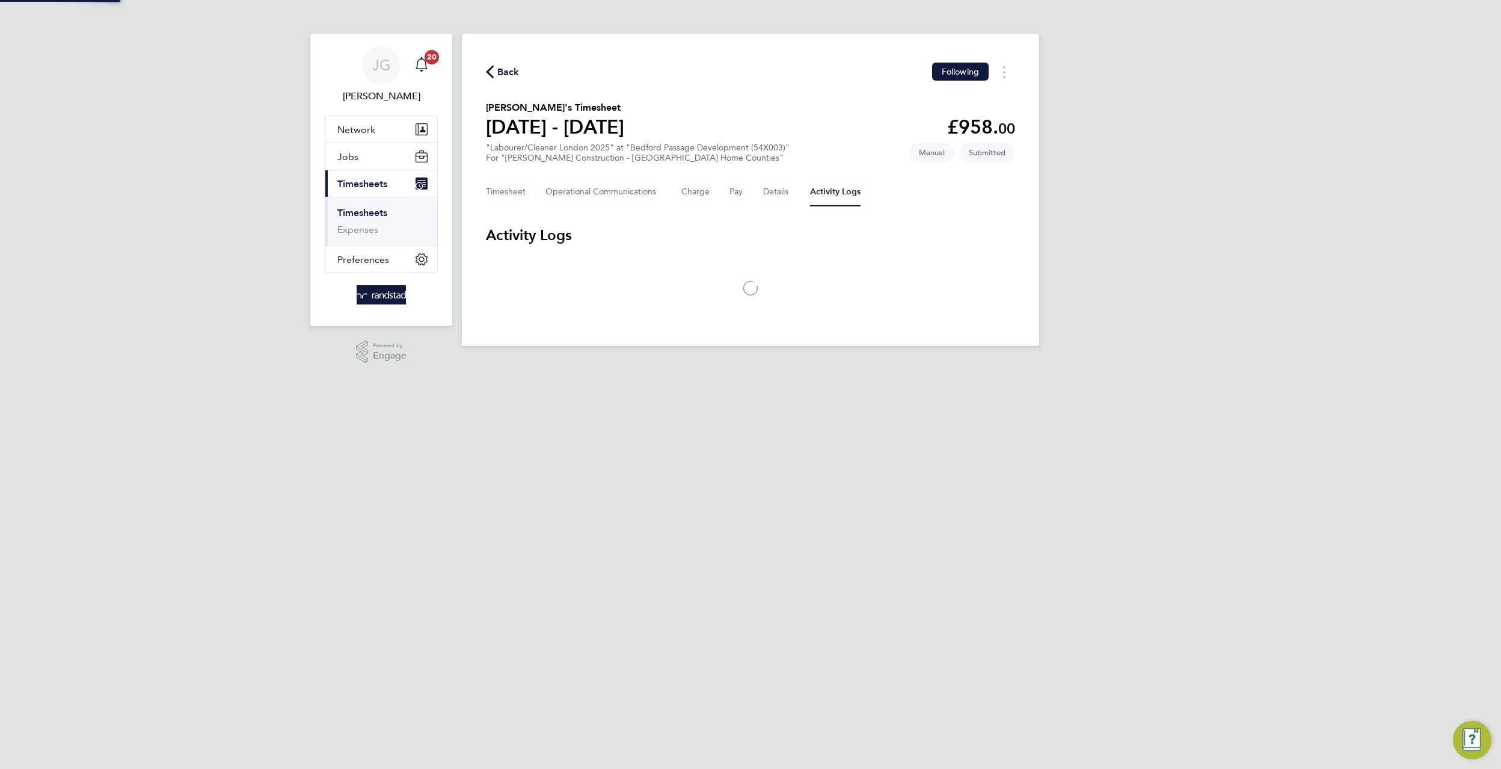
click at [752, 186] on div "Timesheet Operational Communications Charge Pay Details Activity Logs" at bounding box center [750, 191] width 529 height 29
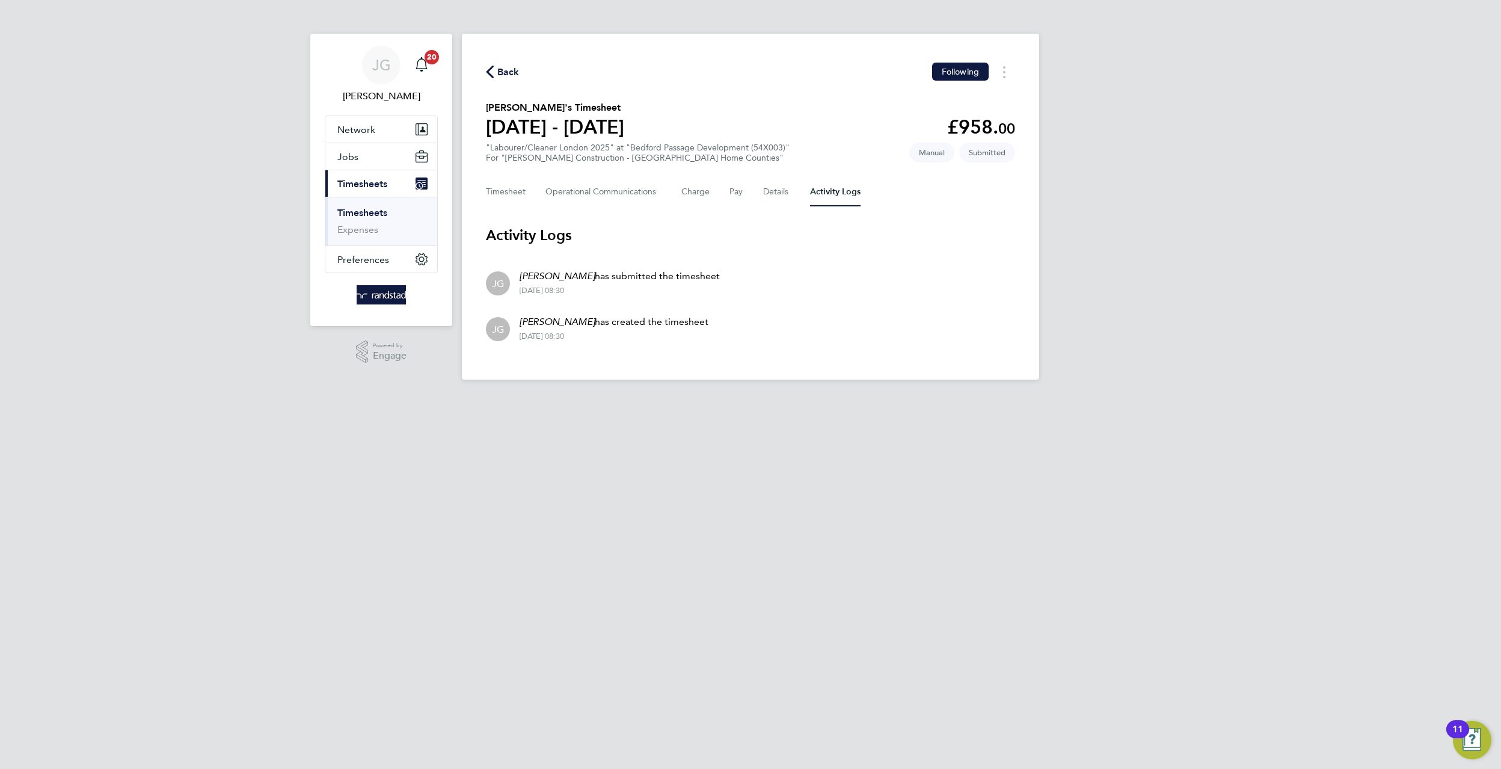
click at [760, 186] on div "Timesheet Operational Communications Charge Pay Details Activity Logs" at bounding box center [750, 191] width 529 height 29
click at [766, 190] on button "Details" at bounding box center [777, 191] width 28 height 29
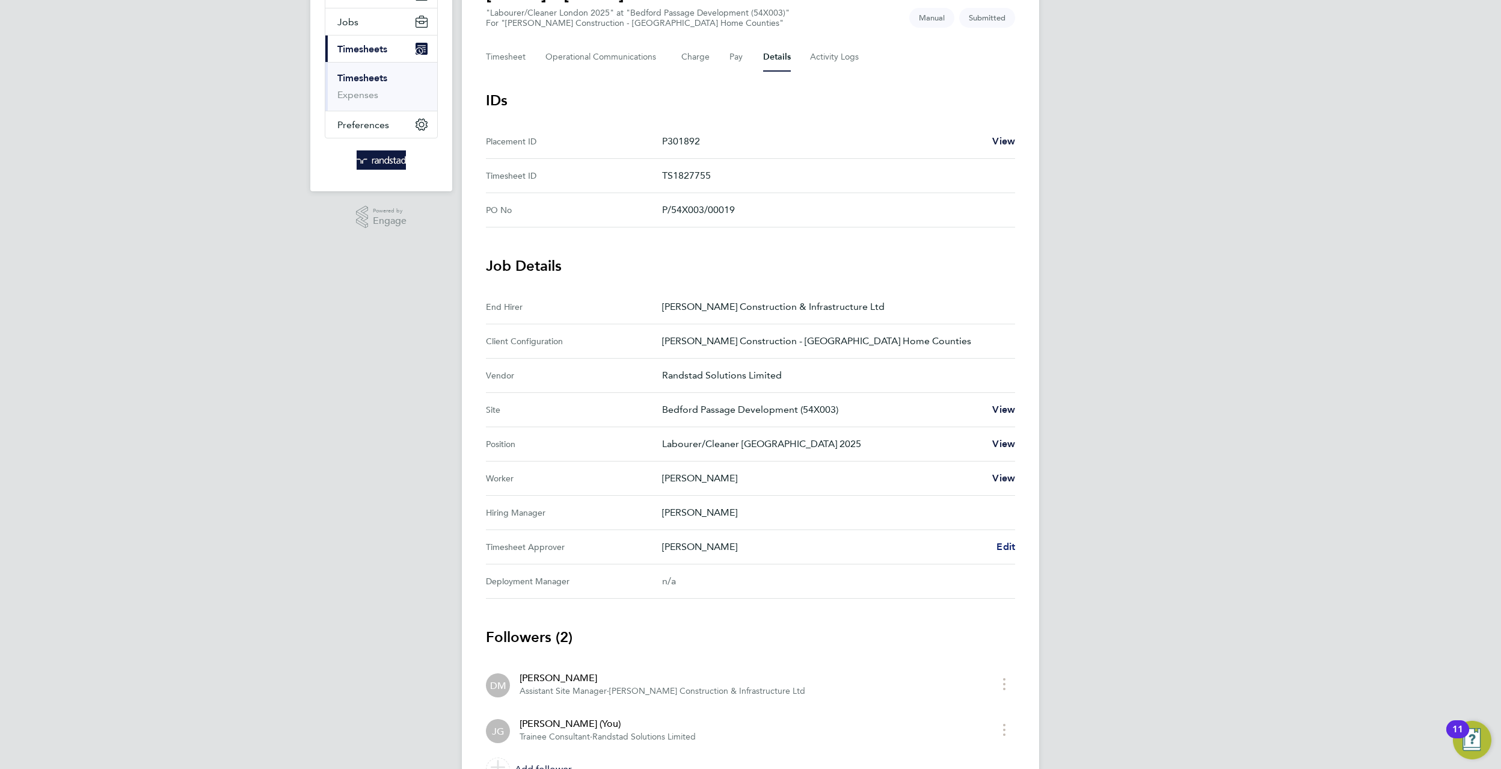
click at [998, 552] on span "Edit" at bounding box center [1006, 546] width 19 height 11
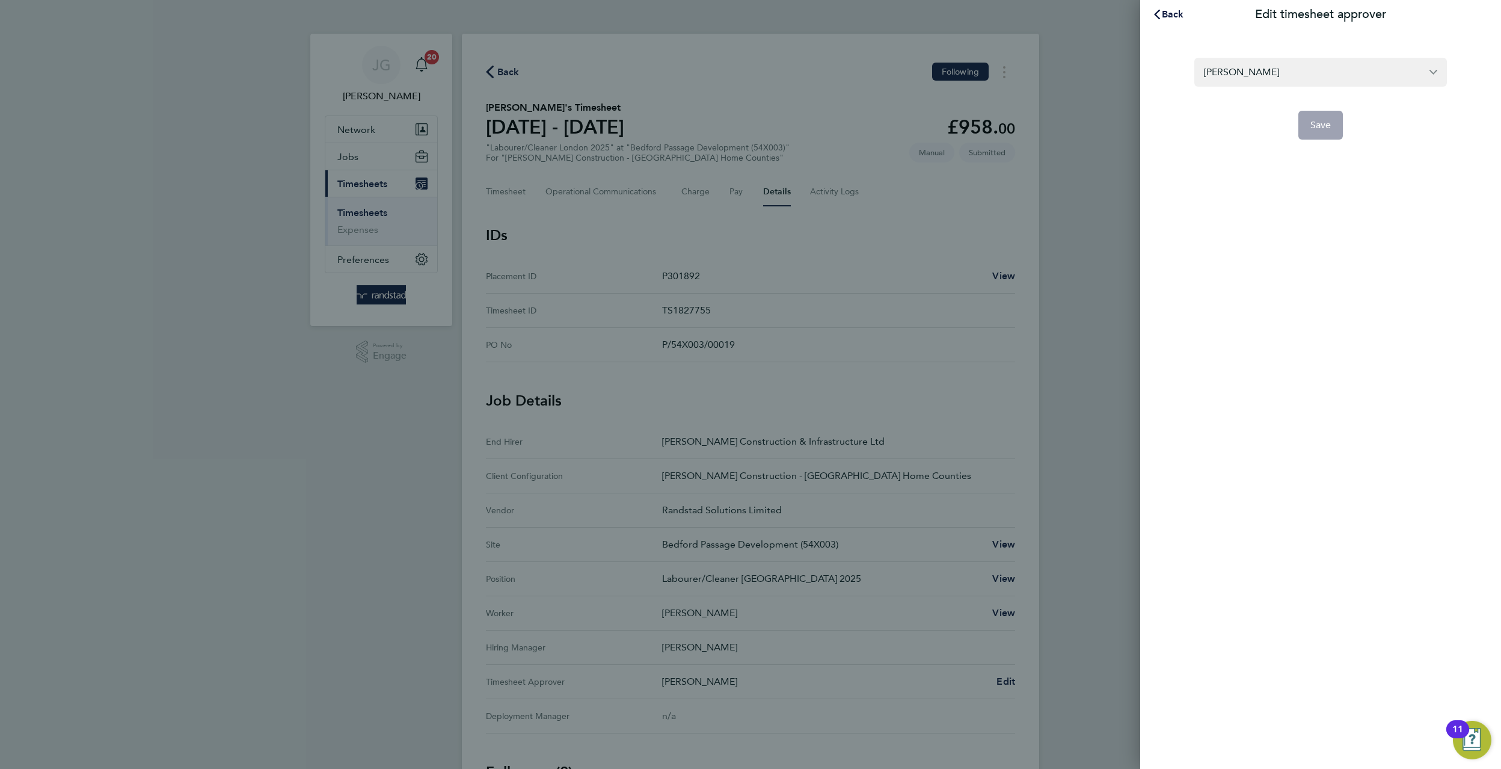
click at [1276, 33] on div "Daniel Mayger Save" at bounding box center [1320, 91] width 361 height 125
click at [1285, 60] on input "Daniel Mayger" at bounding box center [1321, 72] width 253 height 28
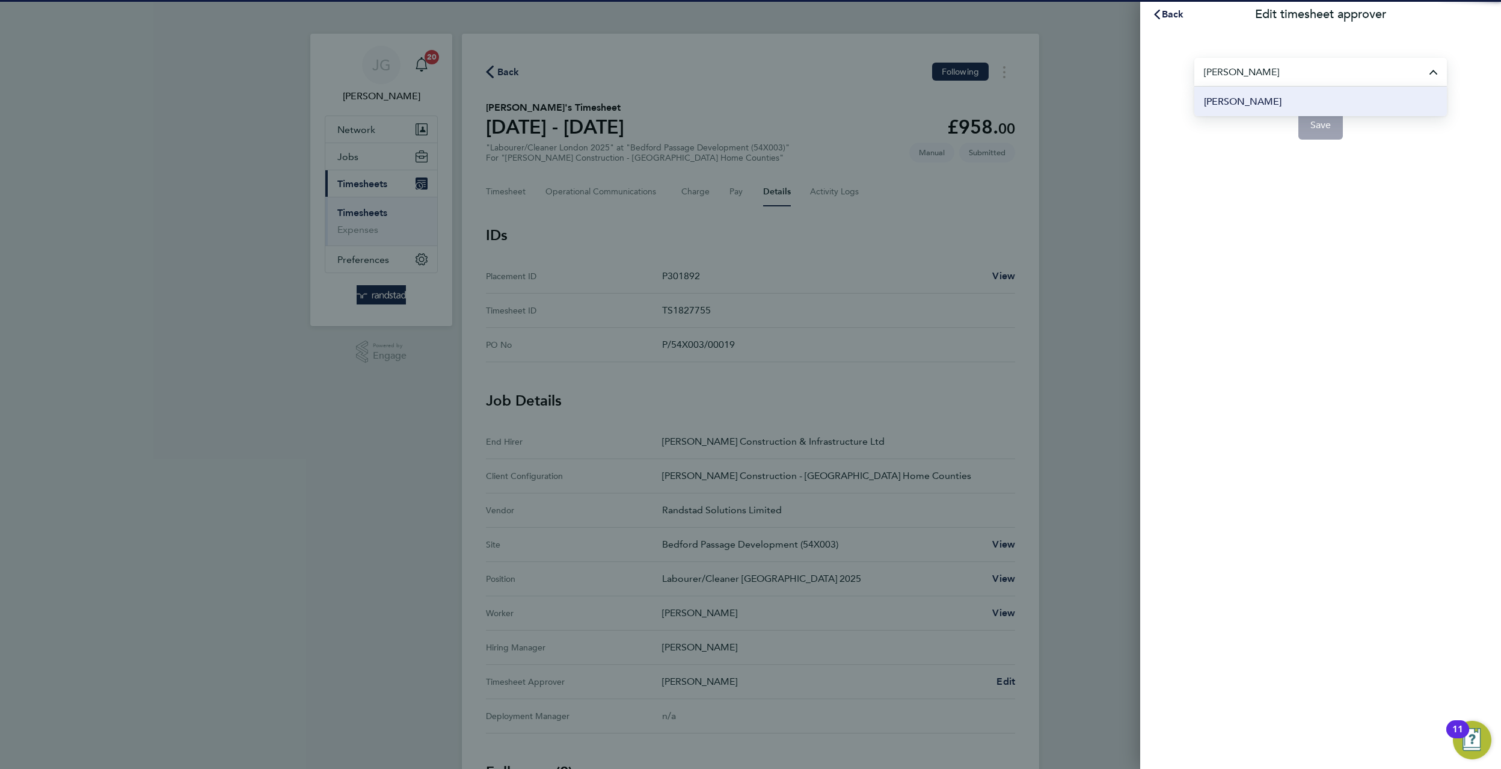
click at [1333, 102] on li "[PERSON_NAME]" at bounding box center [1321, 101] width 253 height 29
type input "[PERSON_NAME]"
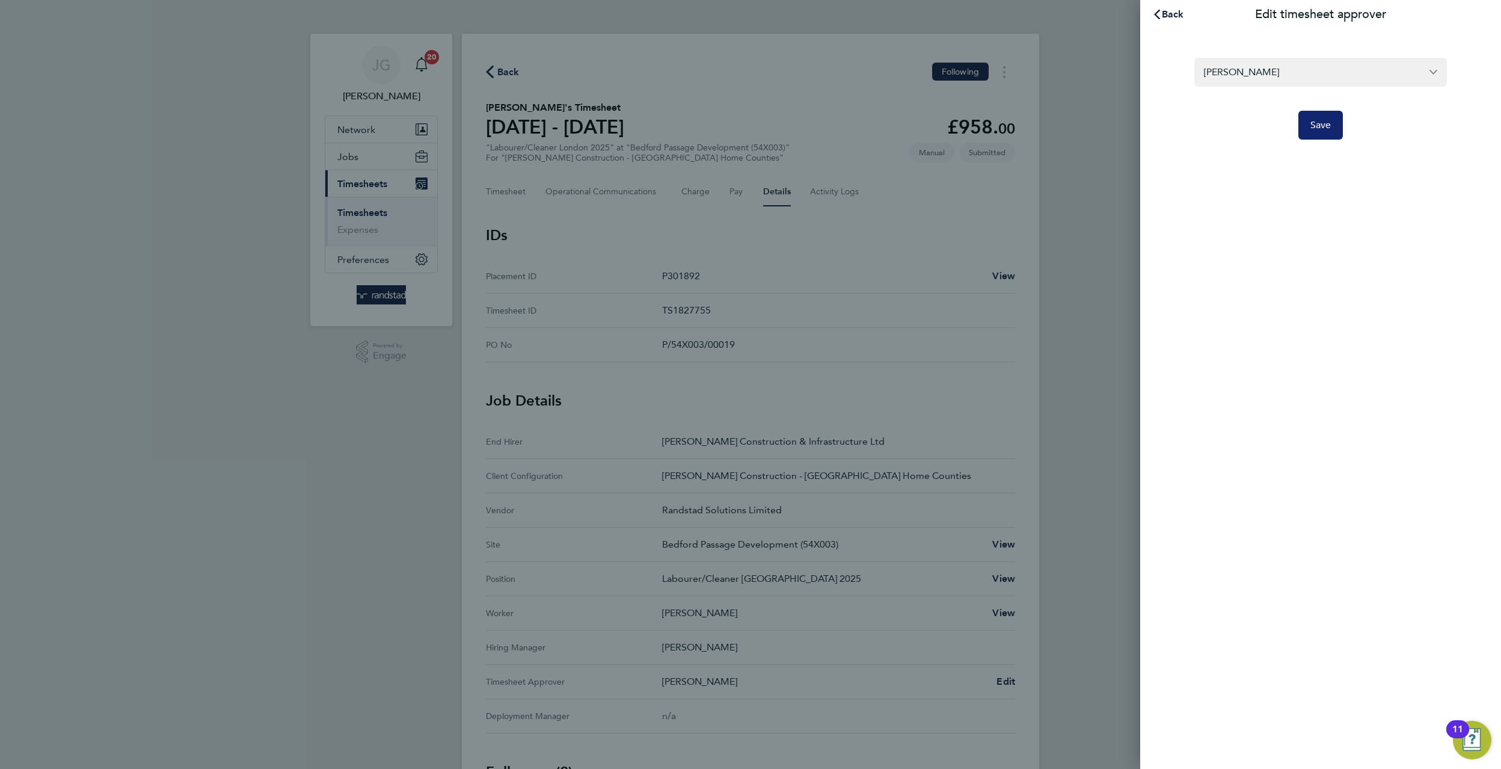
click at [1330, 120] on span "Save" at bounding box center [1321, 125] width 21 height 12
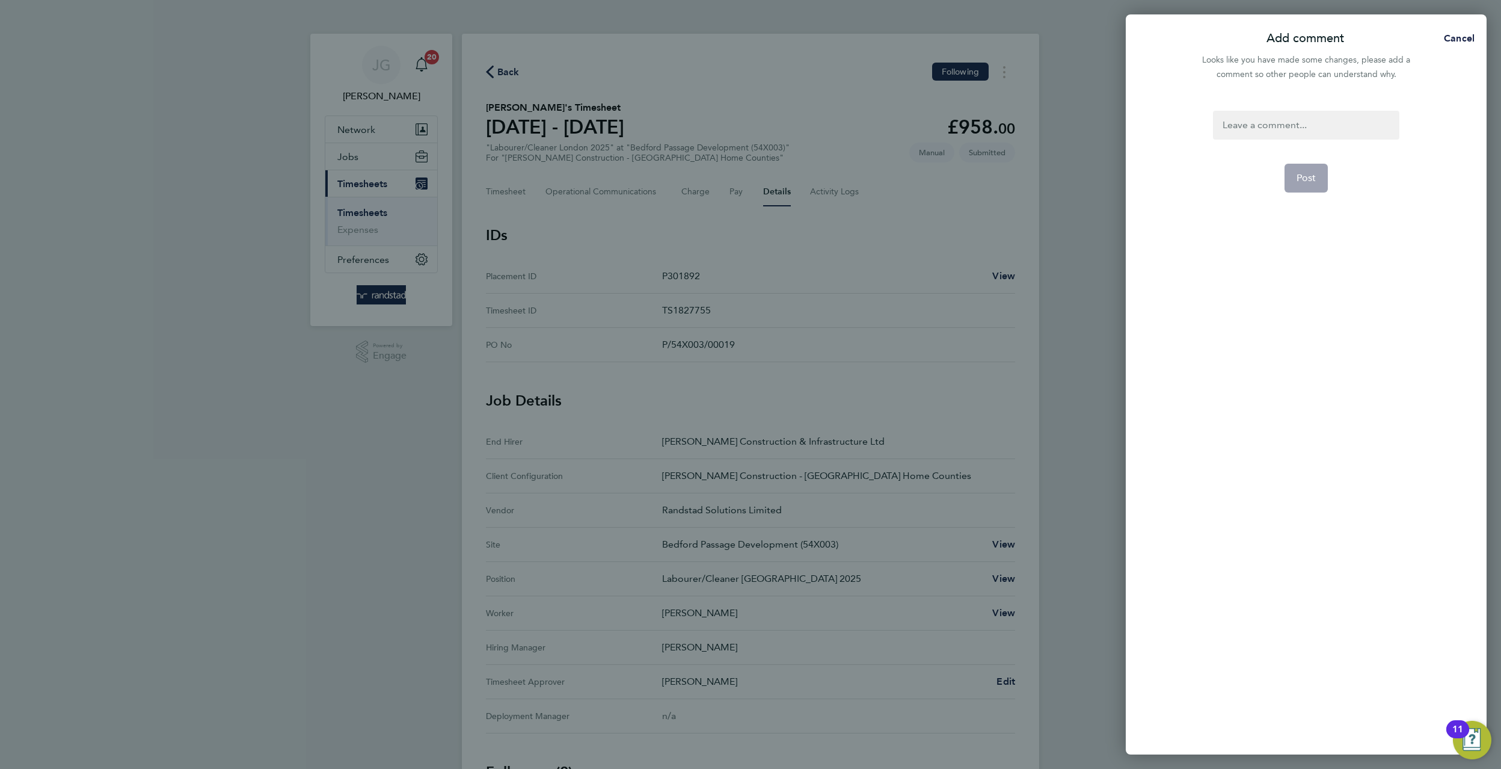
click at [1312, 127] on div at bounding box center [1306, 125] width 186 height 29
click at [1320, 162] on form "holiday cover Post" at bounding box center [1305, 320] width 195 height 419
click at [1320, 165] on button "Post" at bounding box center [1307, 178] width 44 height 29
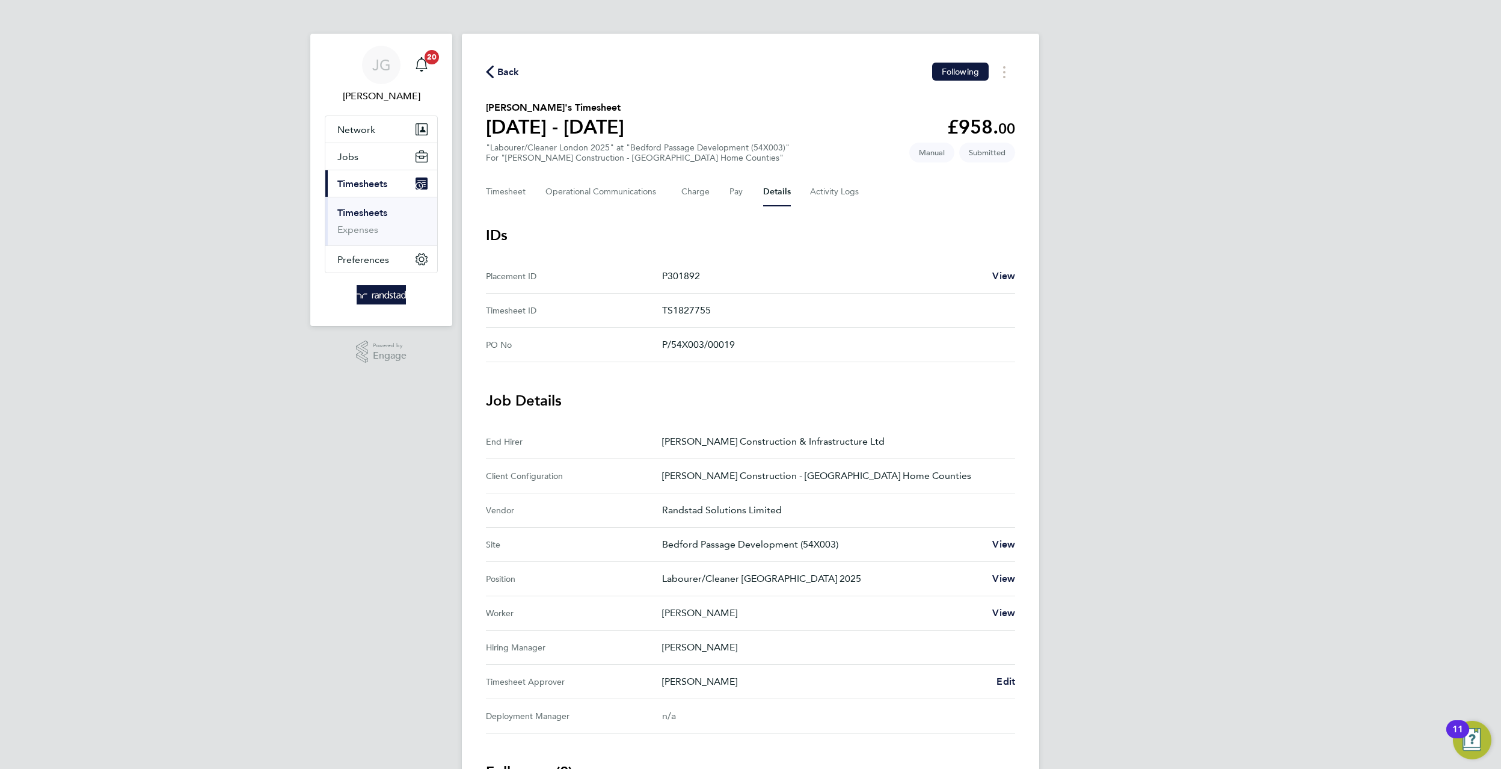
click at [475, 212] on div "Back Following Clement Antwiboateng's Timesheet 13 - 19 Sept 2025 £958. 00 "Lab…" at bounding box center [750, 492] width 577 height 916
click at [494, 197] on button "Timesheet" at bounding box center [506, 191] width 40 height 29
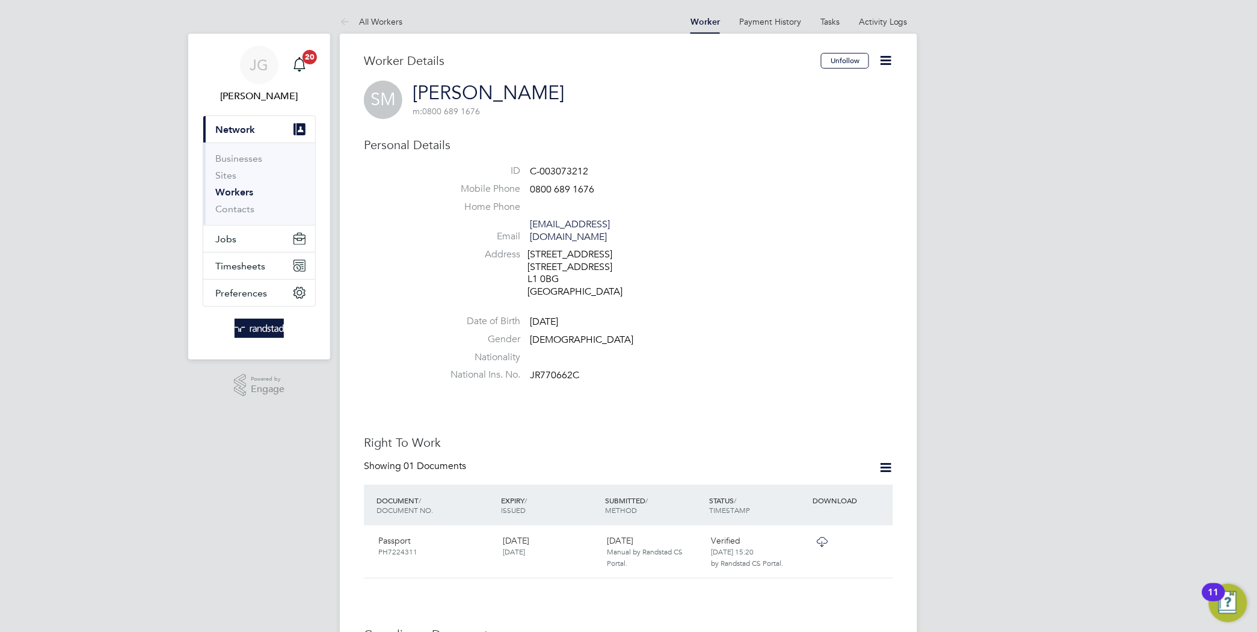
click at [278, 260] on button "Timesheets" at bounding box center [259, 266] width 112 height 26
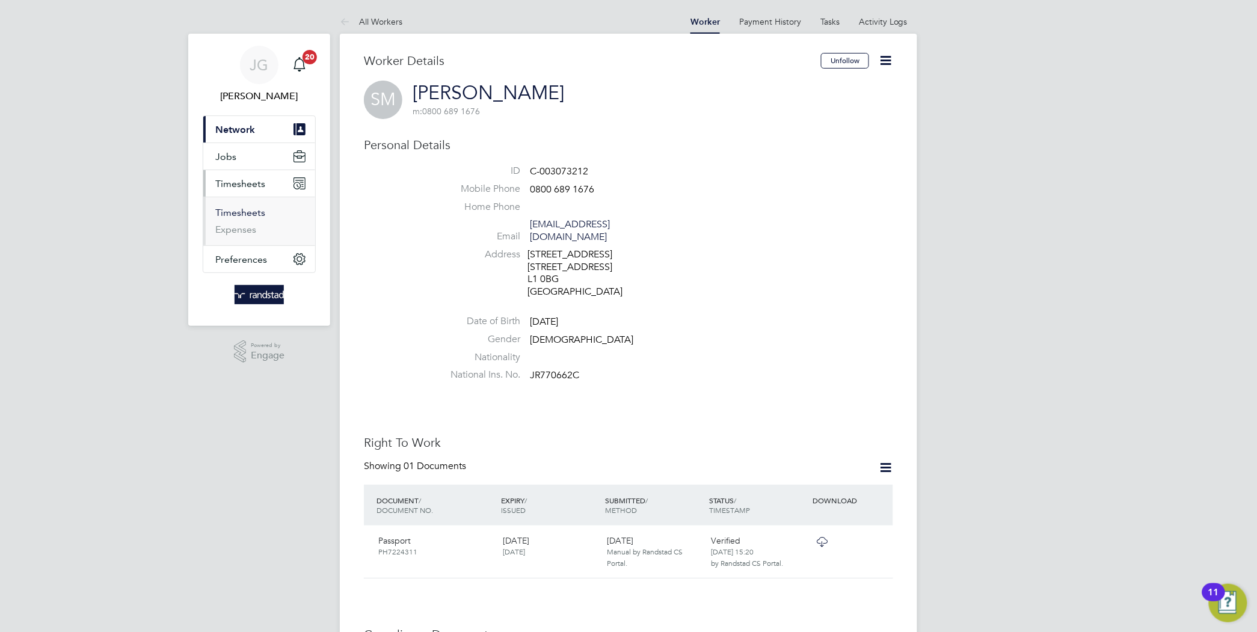
click at [251, 218] on link "Timesheets" at bounding box center [240, 212] width 50 height 11
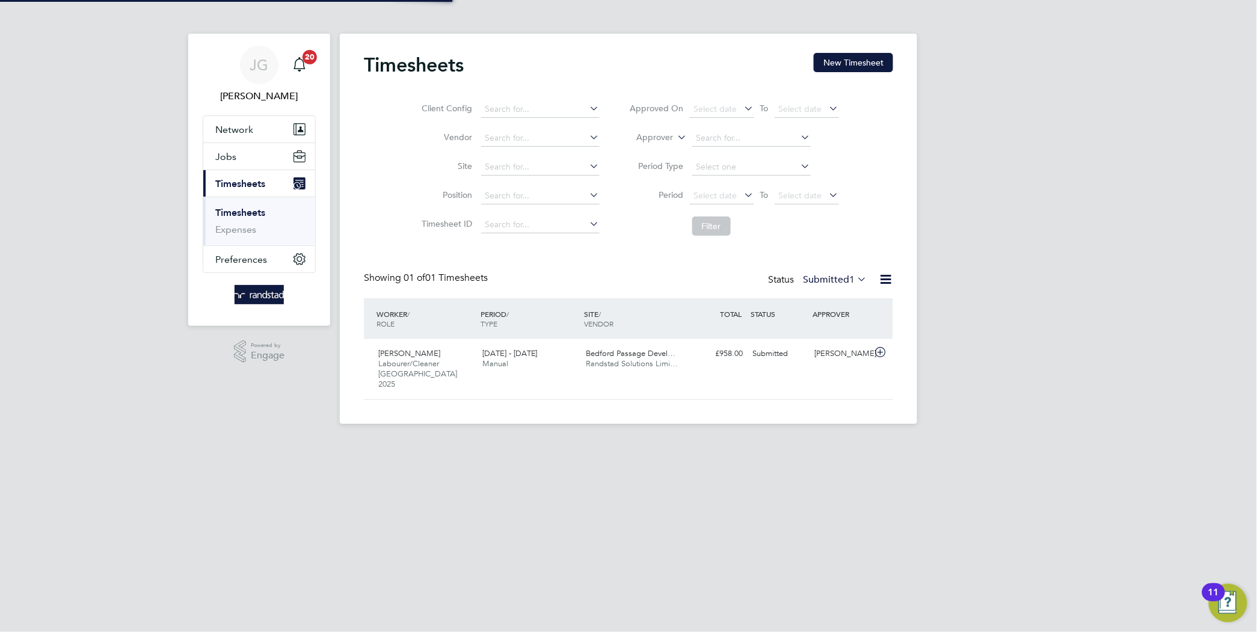
scroll to position [30, 104]
click at [728, 366] on div "Clement Antwiboateng Labourer/Cleaner London 2025 13 - 19 Sep 2025 13 - 19 Sep …" at bounding box center [628, 369] width 529 height 60
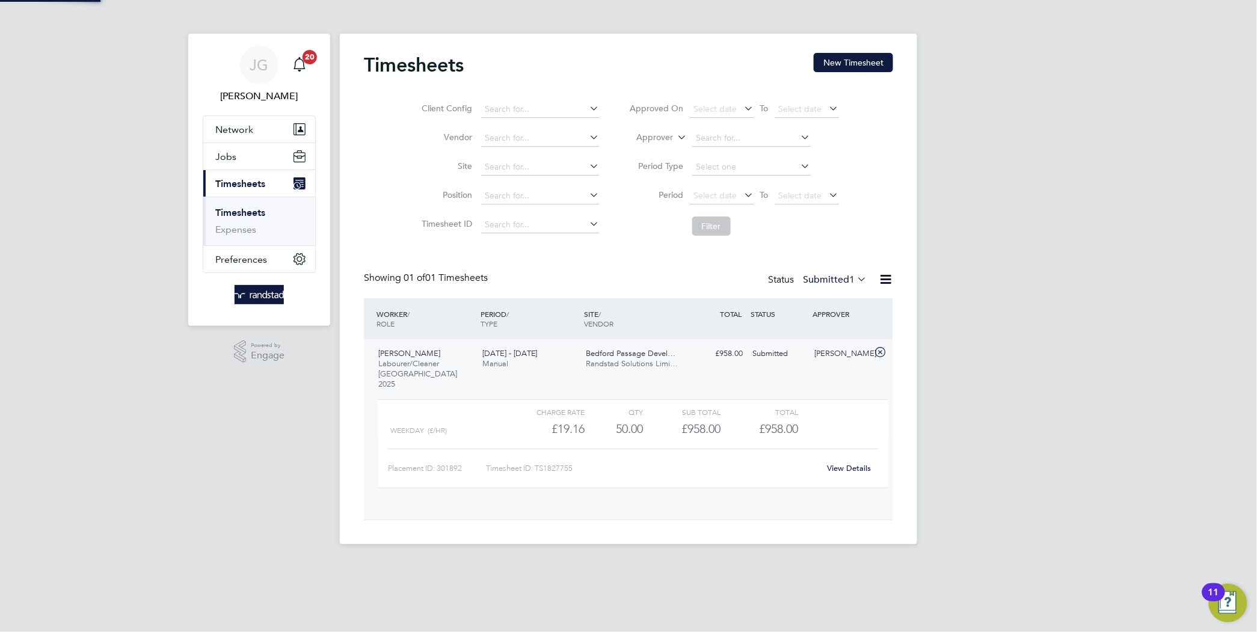
scroll to position [20, 117]
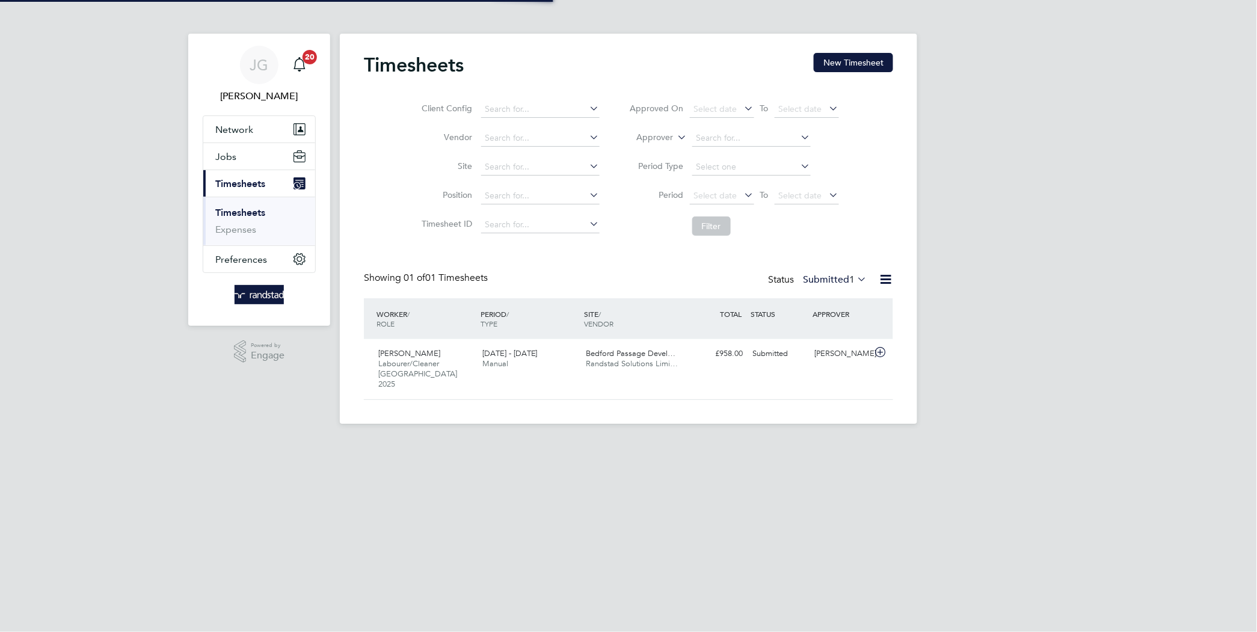
scroll to position [30, 104]
